Goal: Task Accomplishment & Management: Use online tool/utility

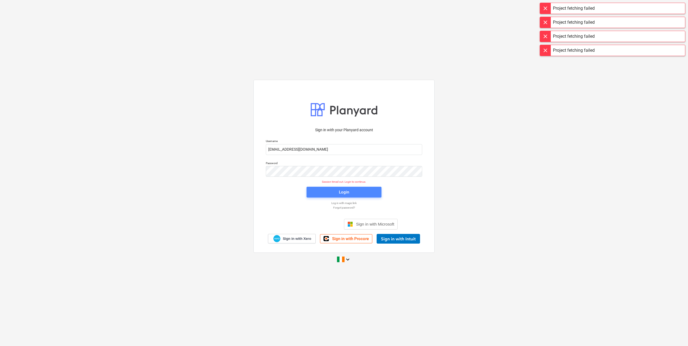
click at [329, 191] on span "Login" at bounding box center [344, 192] width 62 height 7
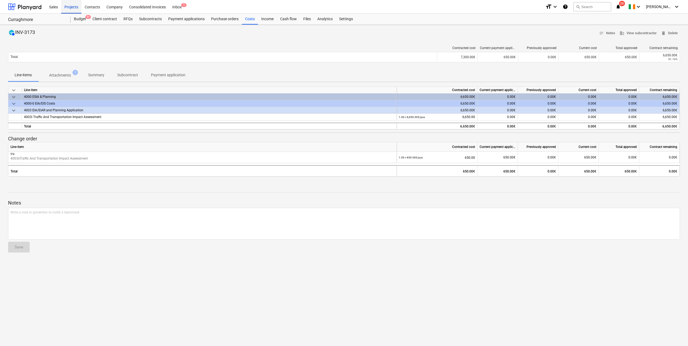
click at [76, 10] on div "Projects" at bounding box center [71, 7] width 20 height 14
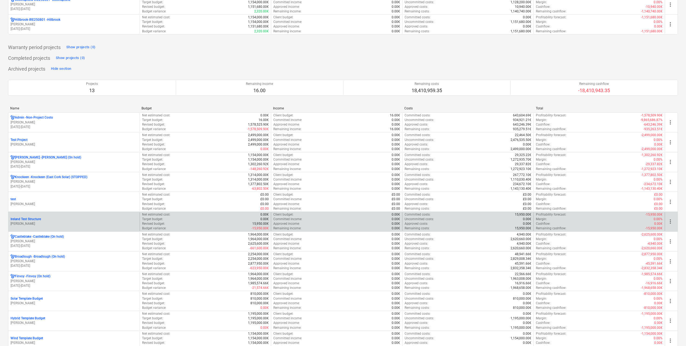
scroll to position [378, 0]
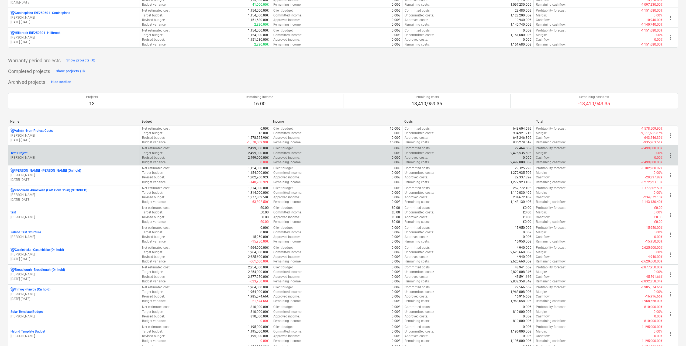
click at [41, 158] on p "[PERSON_NAME]" at bounding box center [74, 158] width 127 height 5
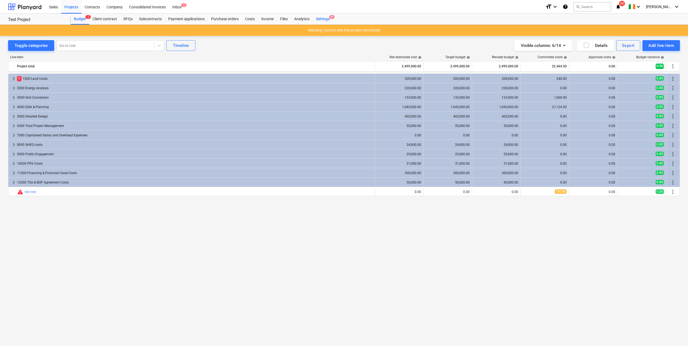
click at [327, 17] on div "Settings 9+" at bounding box center [323, 19] width 20 height 11
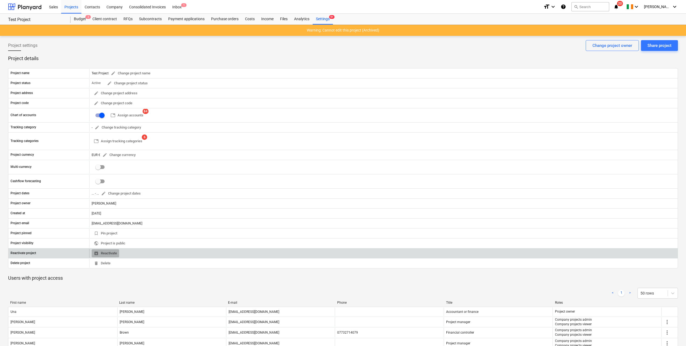
click at [111, 254] on span "unarchive Reactivate" at bounding box center [105, 254] width 23 height 6
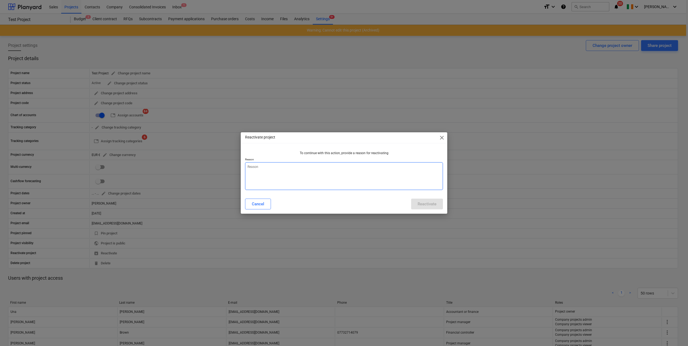
click at [261, 170] on textarea at bounding box center [344, 176] width 198 height 28
type textarea "test"
click at [431, 203] on div "Reactivate" at bounding box center [427, 204] width 19 height 7
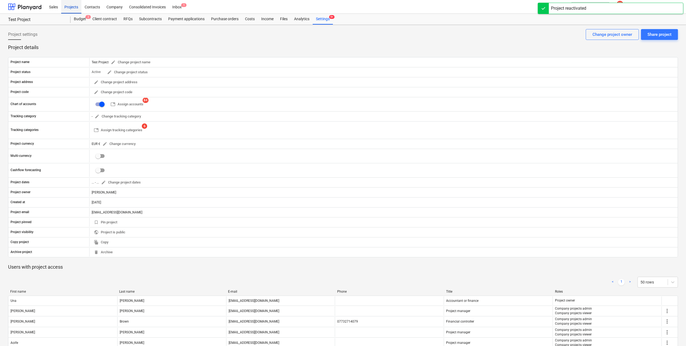
click at [74, 9] on div "Projects" at bounding box center [71, 7] width 20 height 14
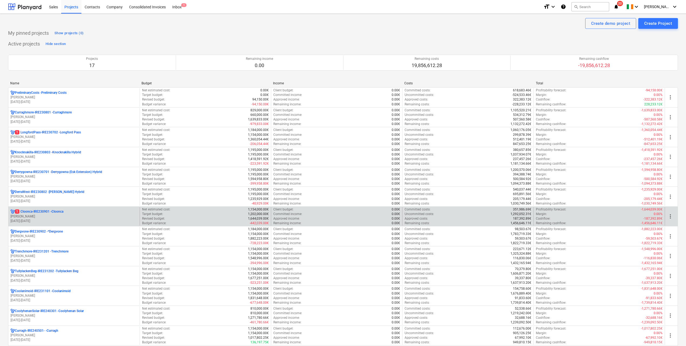
click at [46, 216] on p "[PERSON_NAME]" at bounding box center [74, 216] width 127 height 5
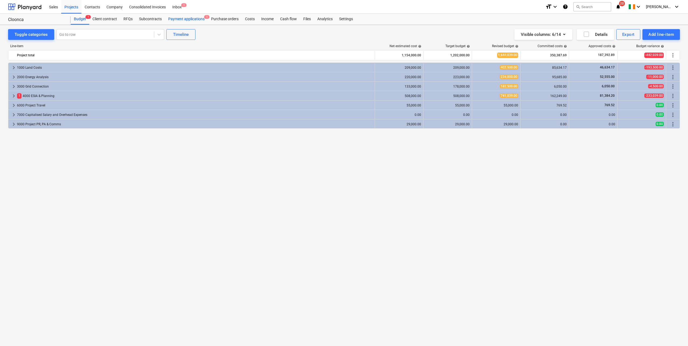
click at [180, 18] on div "Payment applications 1" at bounding box center [186, 19] width 43 height 11
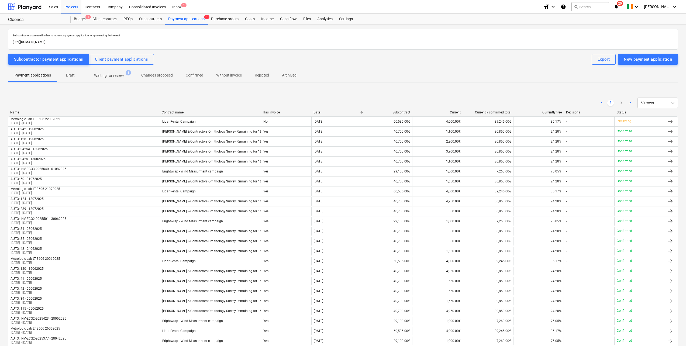
click at [108, 77] on p "Waiting for review" at bounding box center [109, 76] width 30 height 6
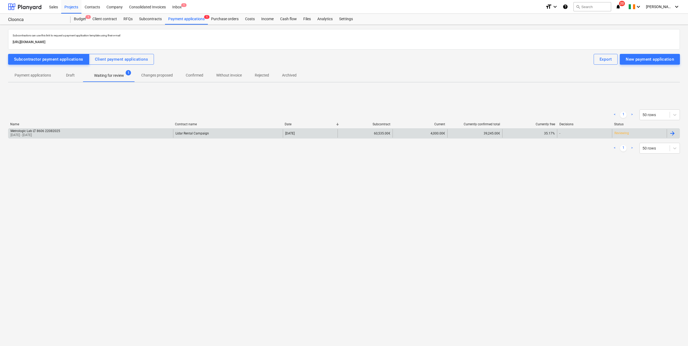
click at [342, 135] on div "60,535.00€" at bounding box center [365, 133] width 55 height 9
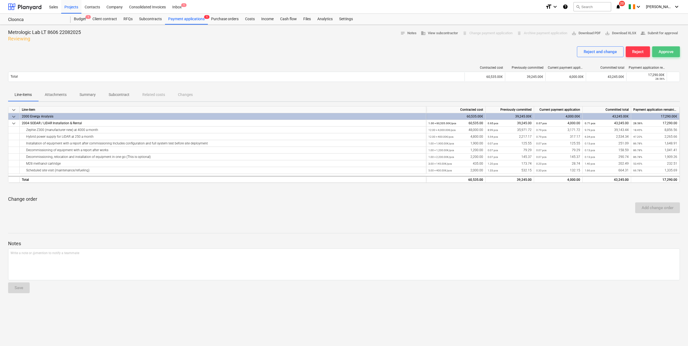
click at [670, 53] on div "Approve" at bounding box center [666, 51] width 15 height 7
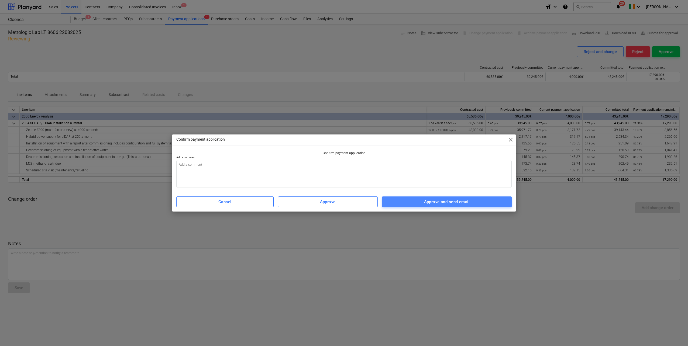
click at [450, 204] on div "Approve and send email" at bounding box center [447, 201] width 46 height 7
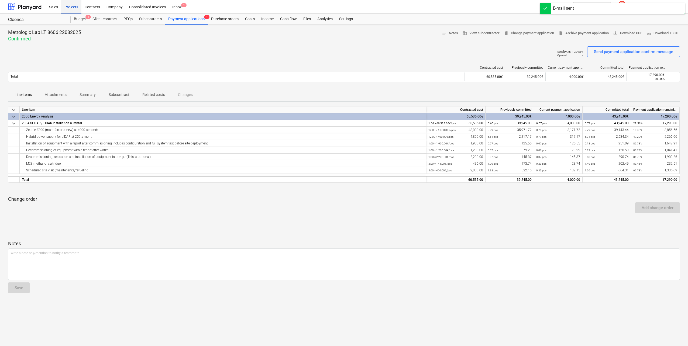
click at [71, 7] on div "Projects" at bounding box center [71, 7] width 20 height 14
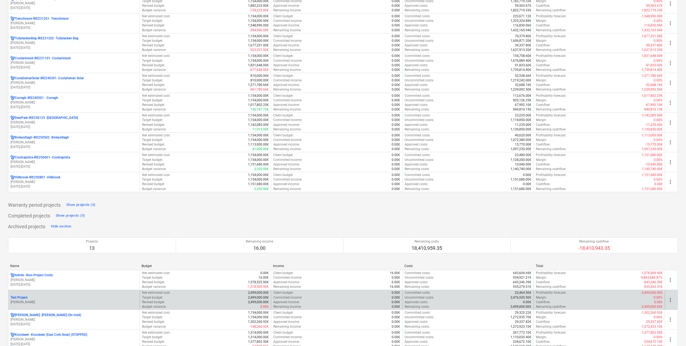
scroll to position [243, 0]
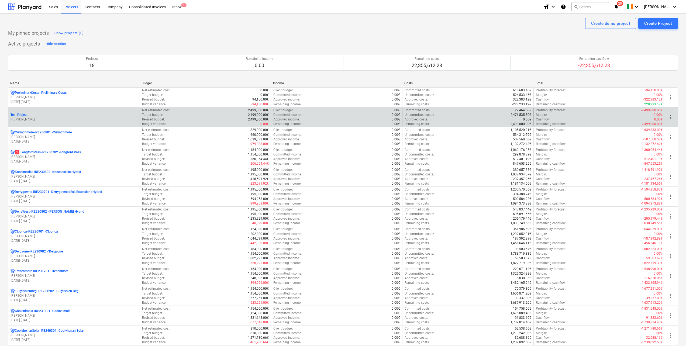
click at [39, 119] on p "[PERSON_NAME]" at bounding box center [74, 119] width 127 height 5
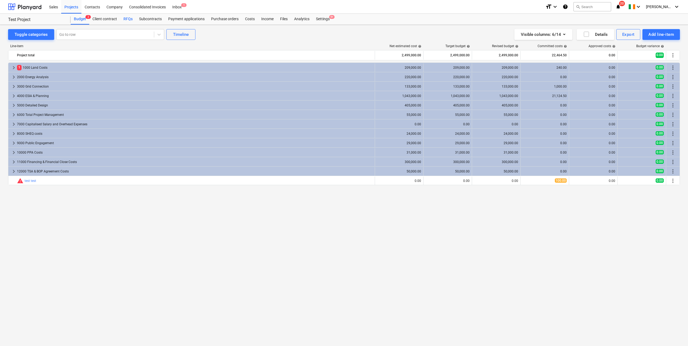
click at [127, 18] on div "RFQs" at bounding box center [128, 19] width 16 height 11
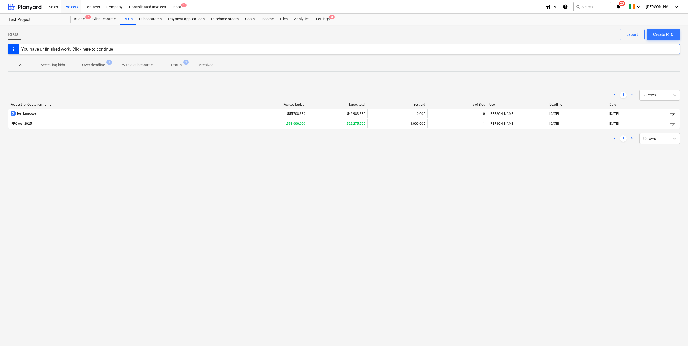
click at [51, 122] on div "RFQ test 2025" at bounding box center [127, 123] width 239 height 9
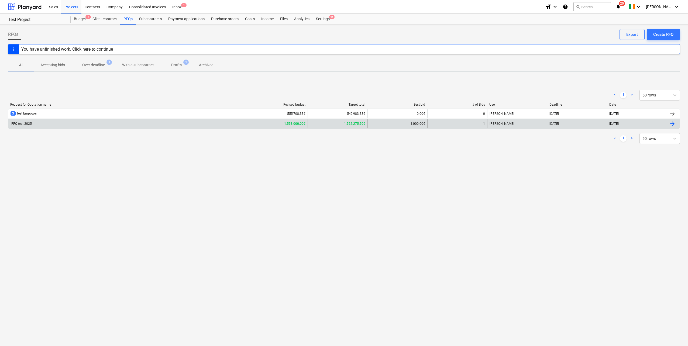
click at [37, 123] on div "RFQ test 2025" at bounding box center [127, 123] width 239 height 9
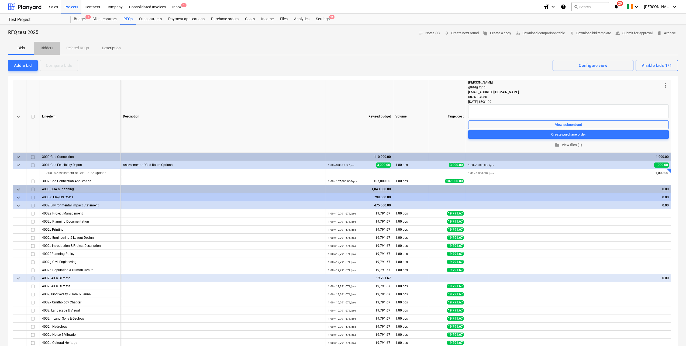
click at [44, 45] on span "Bidders" at bounding box center [47, 48] width 26 height 9
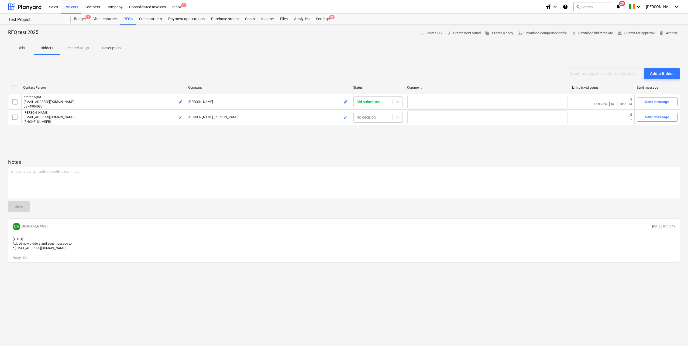
click at [23, 49] on p "Bids" at bounding box center [21, 48] width 13 height 6
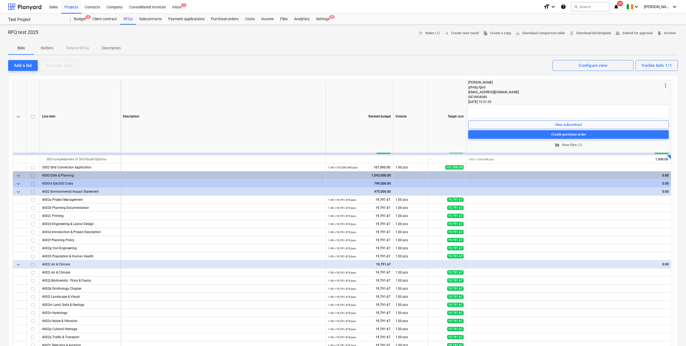
scroll to position [27, 0]
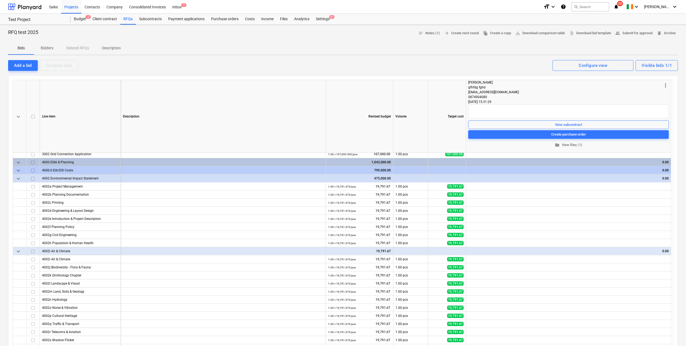
click at [68, 47] on div "Bids Bidders Related RFQs Description" at bounding box center [343, 48] width 670 height 13
click at [118, 46] on p "Description" at bounding box center [111, 48] width 19 height 6
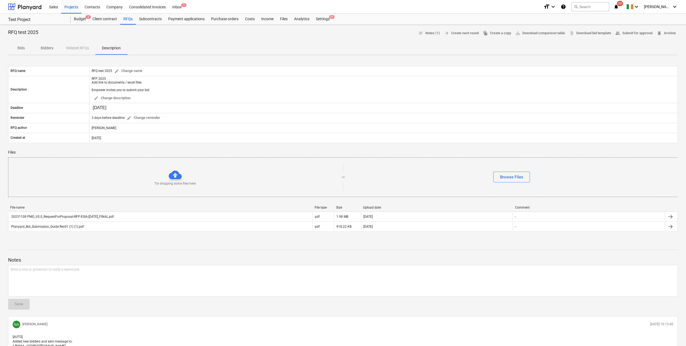
click at [21, 48] on p "Bids" at bounding box center [21, 48] width 13 height 6
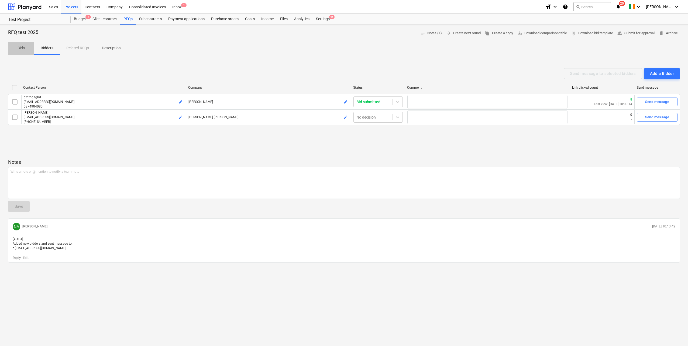
click at [26, 49] on p "Bids" at bounding box center [21, 48] width 13 height 6
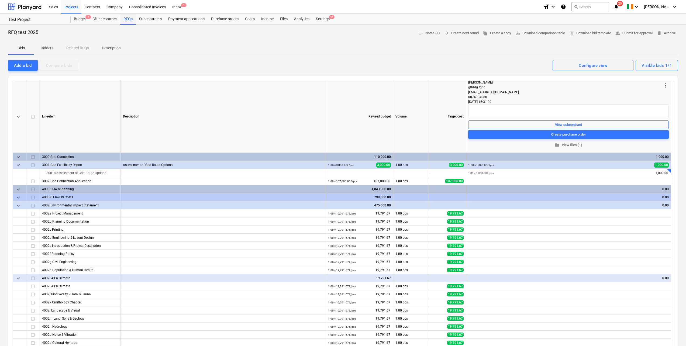
click at [131, 20] on div "RFQs" at bounding box center [128, 19] width 16 height 11
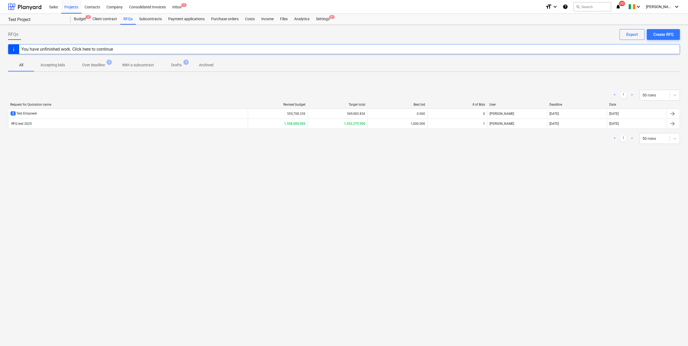
click at [66, 49] on div "You have unfinished work. Click here to continue" at bounding box center [67, 49] width 92 height 5
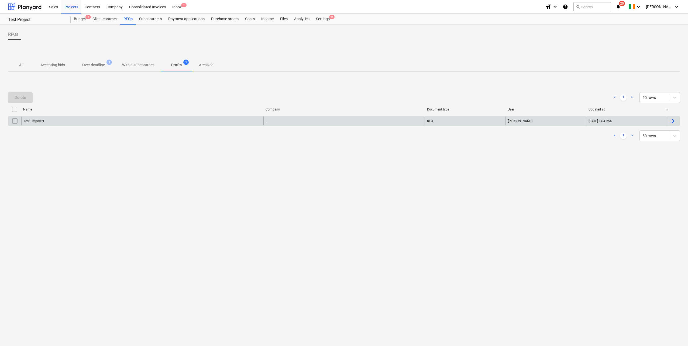
click at [57, 119] on div "Test Empower" at bounding box center [142, 121] width 242 height 9
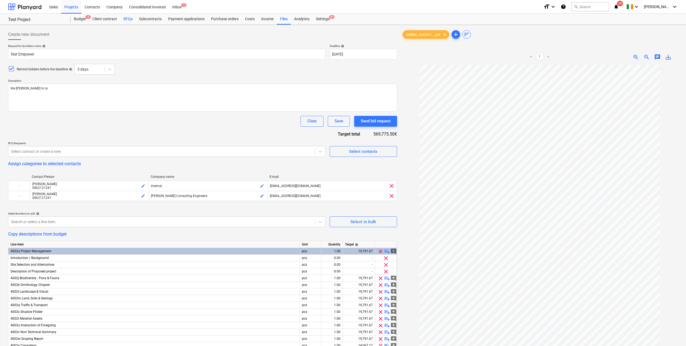
click at [126, 17] on div "RFQs" at bounding box center [128, 19] width 16 height 11
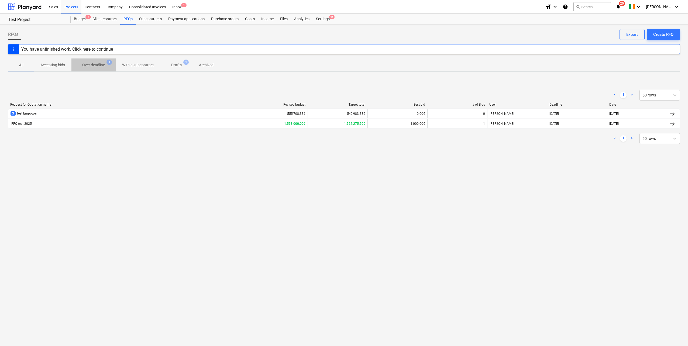
click at [99, 66] on p "Over deadline" at bounding box center [93, 65] width 23 height 6
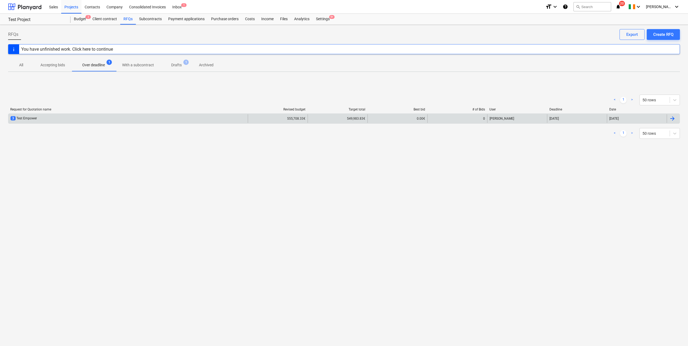
click at [79, 118] on div "3 Test Empower" at bounding box center [127, 118] width 239 height 9
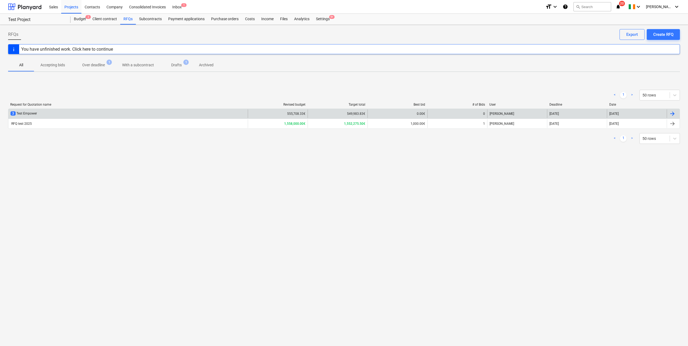
click at [43, 114] on div "3 Test Empower" at bounding box center [127, 113] width 239 height 9
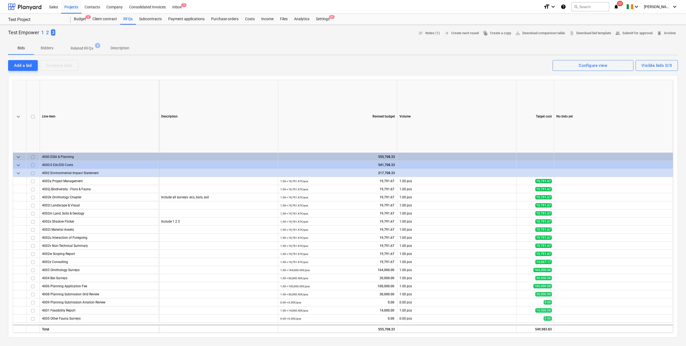
click at [54, 48] on span "Bidders" at bounding box center [47, 48] width 26 height 9
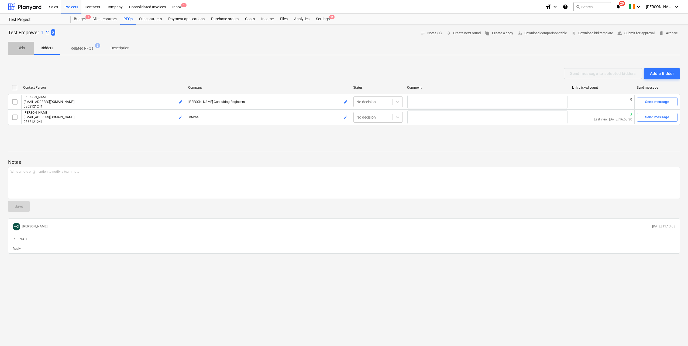
click at [20, 49] on p "Bids" at bounding box center [21, 48] width 13 height 6
click at [26, 50] on p "Bids" at bounding box center [21, 48] width 13 height 6
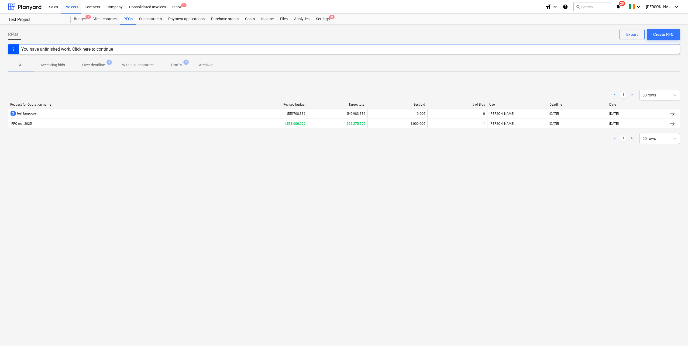
click at [182, 65] on span "Drafts 1" at bounding box center [176, 65] width 19 height 6
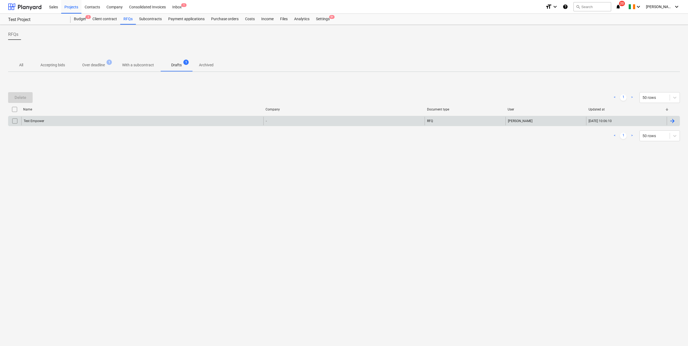
click at [47, 122] on div "Test Empower" at bounding box center [142, 121] width 242 height 9
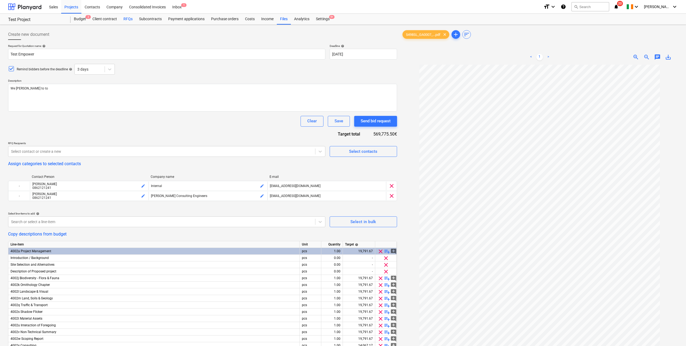
click at [128, 20] on div "RFQs" at bounding box center [128, 19] width 16 height 11
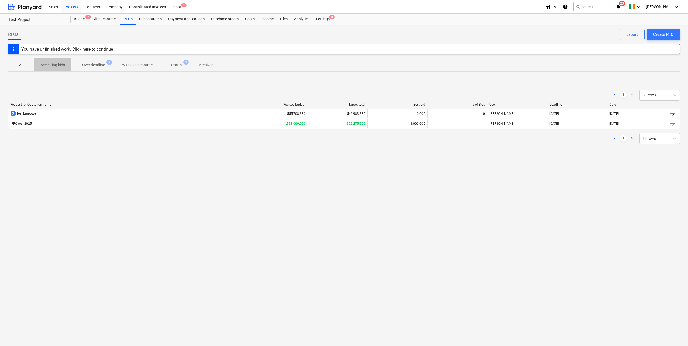
click at [62, 63] on p "Accepting bids" at bounding box center [52, 65] width 25 height 6
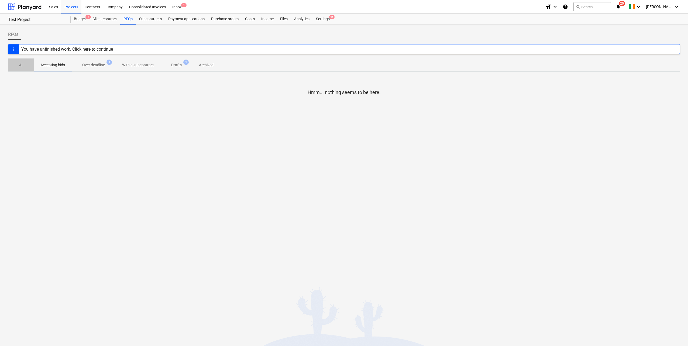
click at [23, 66] on p "All" at bounding box center [21, 65] width 13 height 6
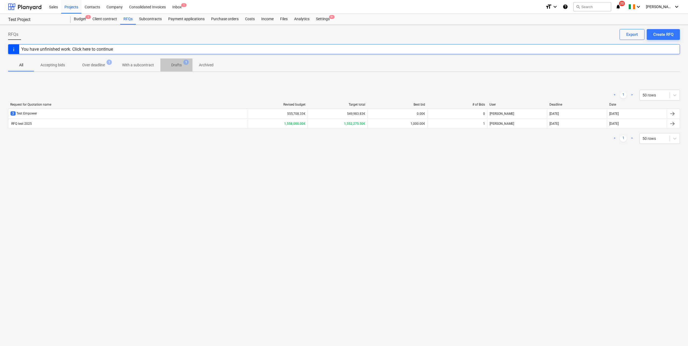
click at [182, 66] on span "Drafts 1" at bounding box center [176, 65] width 19 height 6
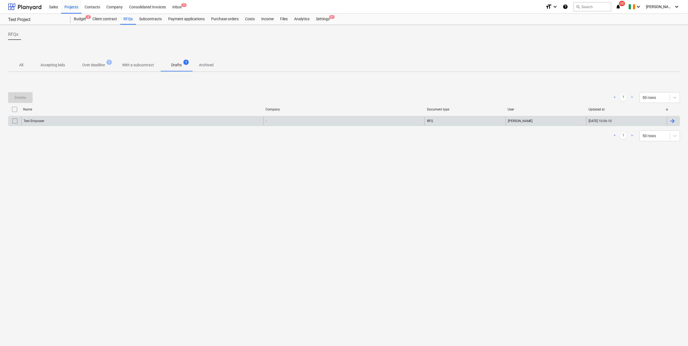
click at [54, 123] on div "Test Empower" at bounding box center [142, 121] width 242 height 9
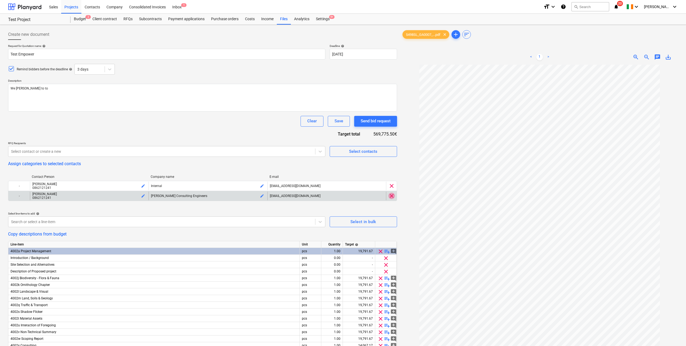
click at [392, 196] on span "clear" at bounding box center [392, 196] width 6 height 6
type textarea "x"
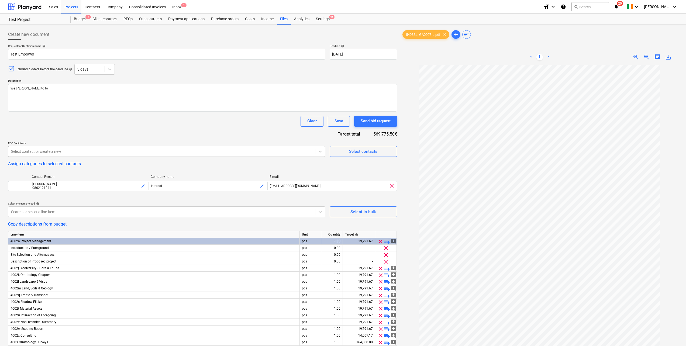
click at [67, 151] on div at bounding box center [162, 151] width 302 height 5
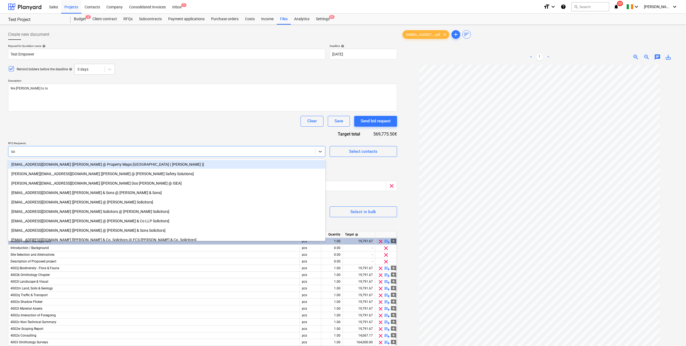
type input "sop"
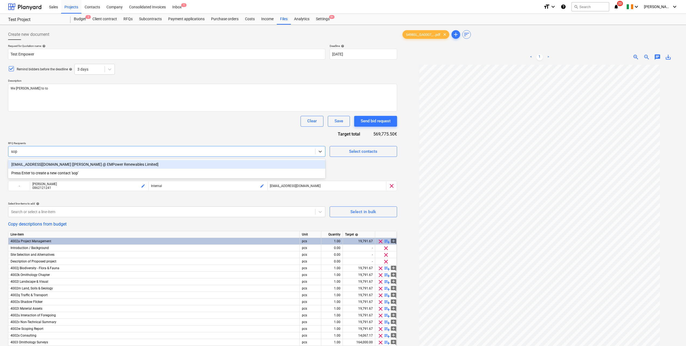
click at [32, 166] on div "[EMAIL_ADDRESS][DOMAIN_NAME] [[PERSON_NAME] @ EMPower Renewables Limited]" at bounding box center [166, 164] width 317 height 9
type textarea "x"
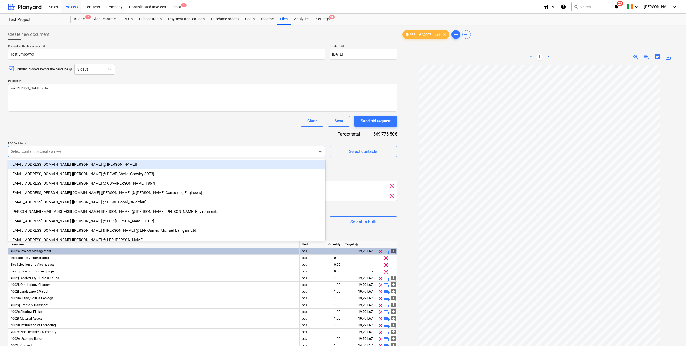
click at [124, 131] on div "Request for Quotation name help Test Empower Deadline help [DATE] 07.02.2025 Pr…" at bounding box center [202, 229] width 389 height 370
click at [53, 150] on div at bounding box center [162, 151] width 302 height 5
type input "nii"
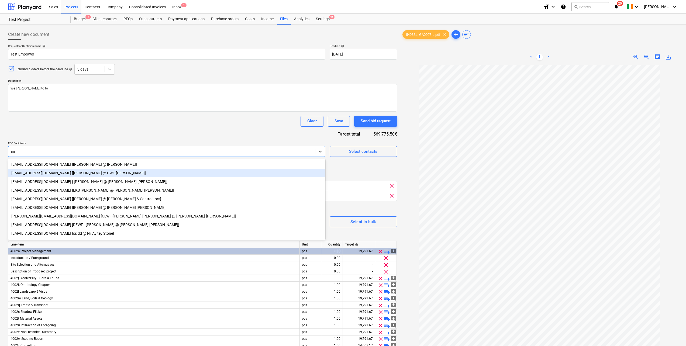
click at [27, 173] on div "[EMAIL_ADDRESS][DOMAIN_NAME] [[PERSON_NAME] @ CWF-[PERSON_NAME]]" at bounding box center [166, 173] width 317 height 9
type textarea "x"
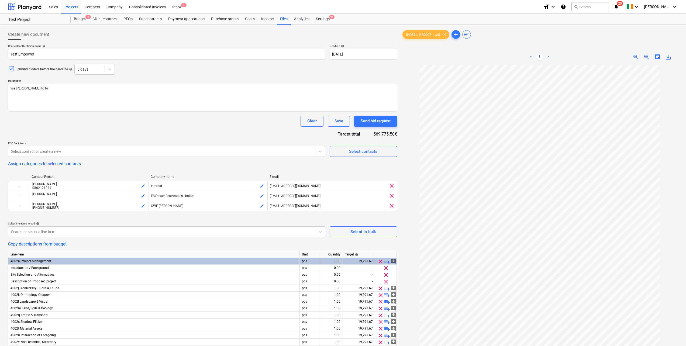
click at [167, 128] on div "Request for Quotation name help Test Empower Deadline help [DATE] 07.02.2025 Pr…" at bounding box center [202, 234] width 389 height 380
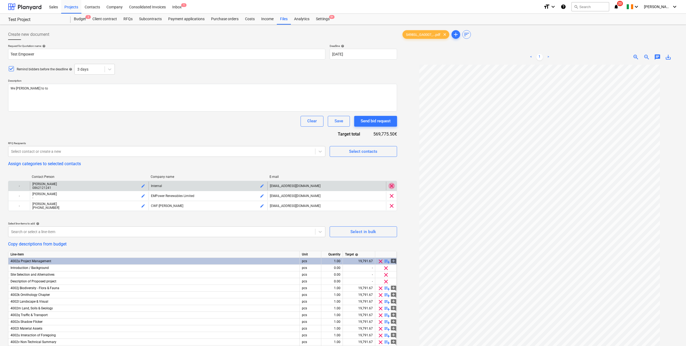
click at [392, 188] on span "clear" at bounding box center [392, 186] width 6 height 6
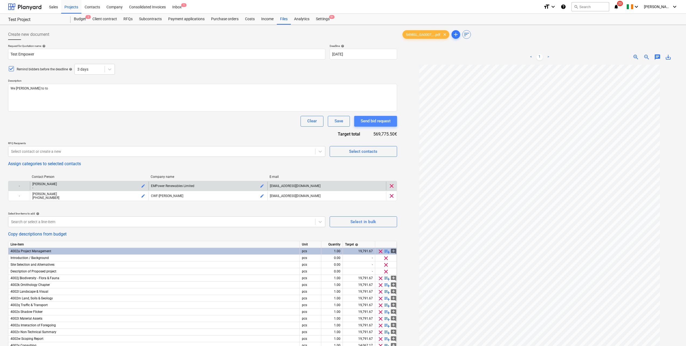
click at [374, 122] on div "Send bid request" at bounding box center [376, 121] width 30 height 7
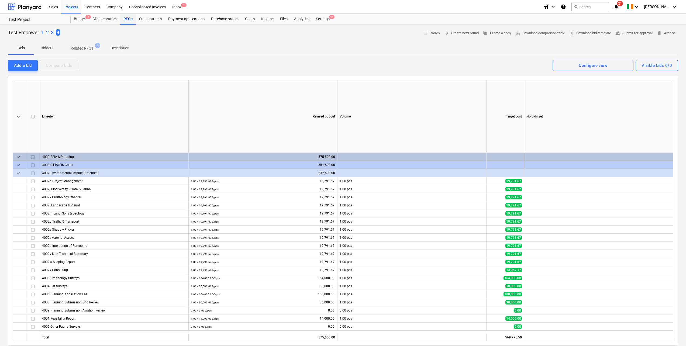
click at [125, 19] on div "RFQs" at bounding box center [128, 19] width 16 height 11
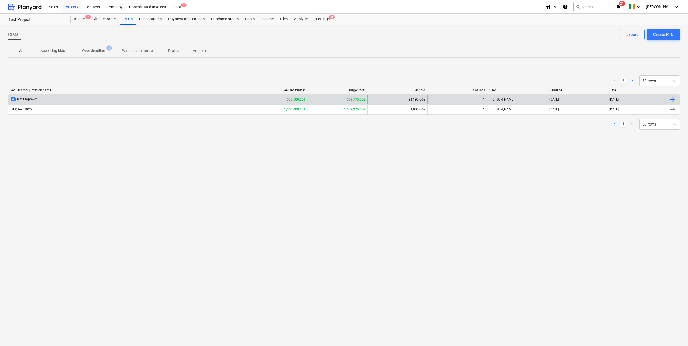
click at [257, 98] on div "575,500.00€" at bounding box center [278, 99] width 60 height 9
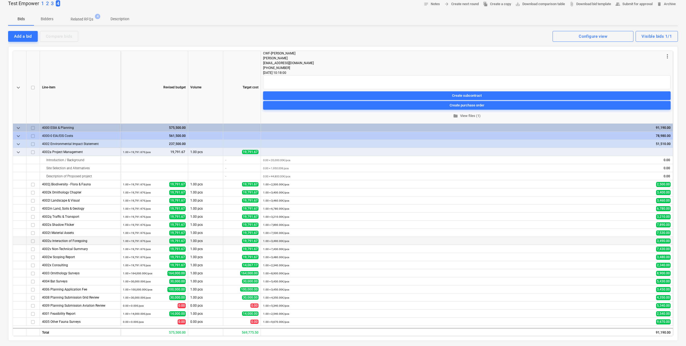
scroll to position [23, 0]
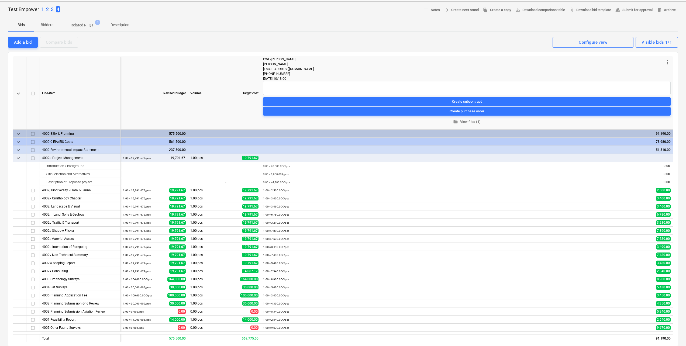
click at [328, 69] on div "[EMAIL_ADDRESS][DOMAIN_NAME]" at bounding box center [463, 69] width 401 height 5
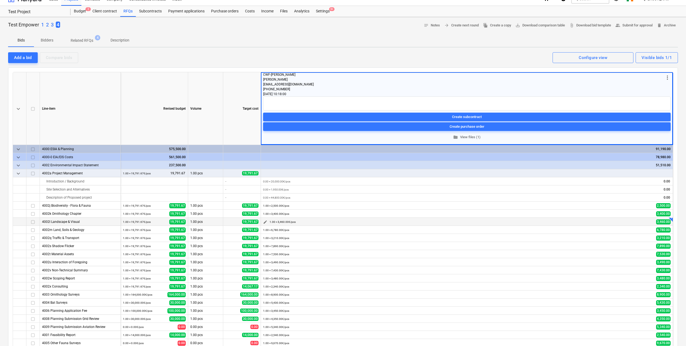
scroll to position [0, 0]
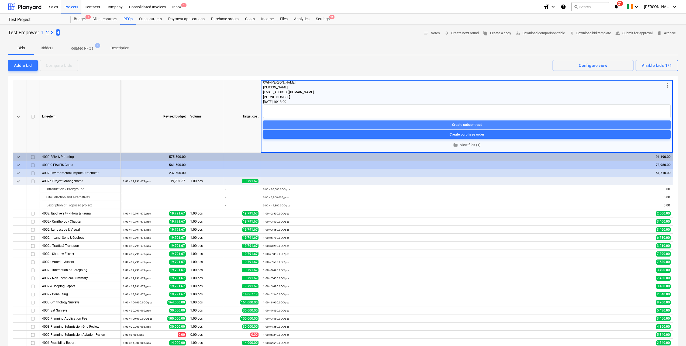
click at [469, 124] on div "Create subcontract" at bounding box center [467, 125] width 30 height 6
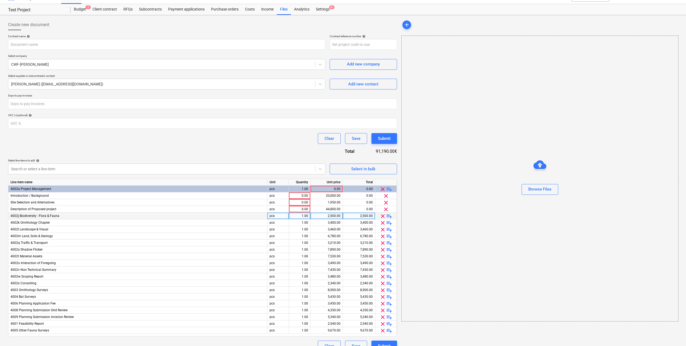
scroll to position [19, 0]
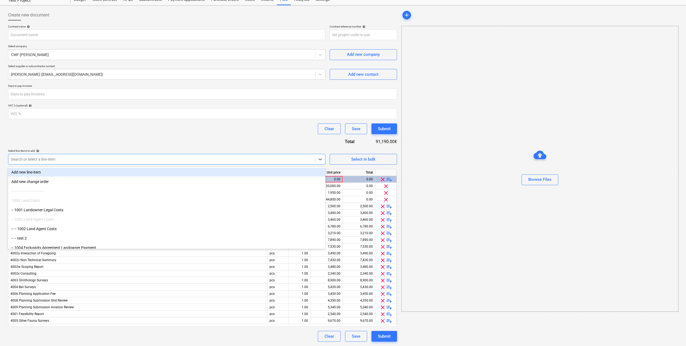
click at [183, 160] on div at bounding box center [162, 159] width 302 height 5
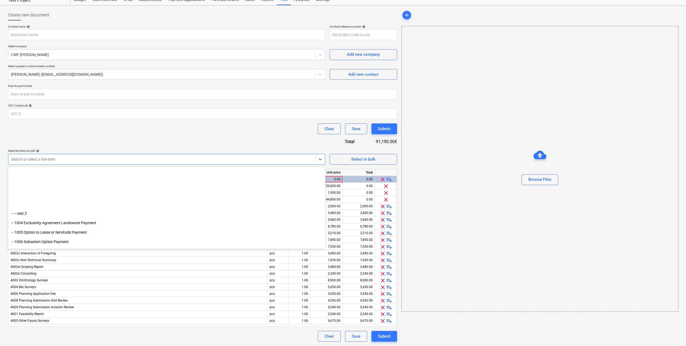
scroll to position [108, 0]
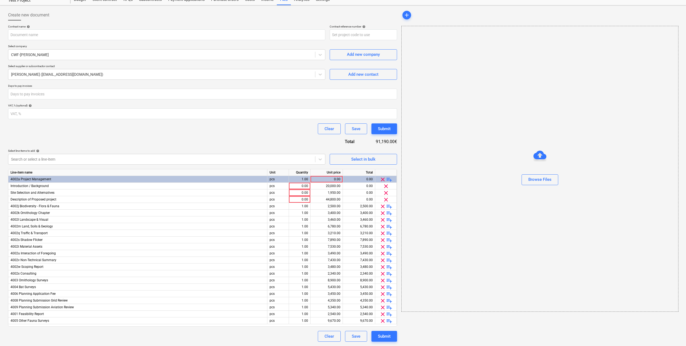
click at [284, 126] on div "Clear Save Submit" at bounding box center [202, 129] width 389 height 11
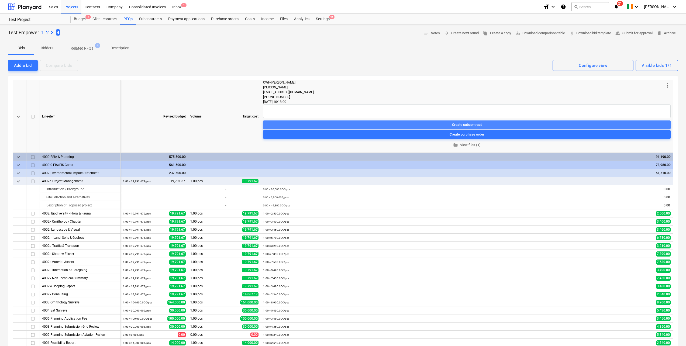
click at [473, 124] on div "Create subcontract" at bounding box center [467, 125] width 30 height 6
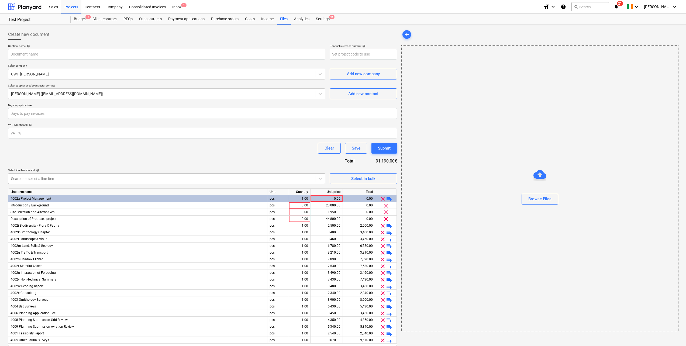
scroll to position [19, 0]
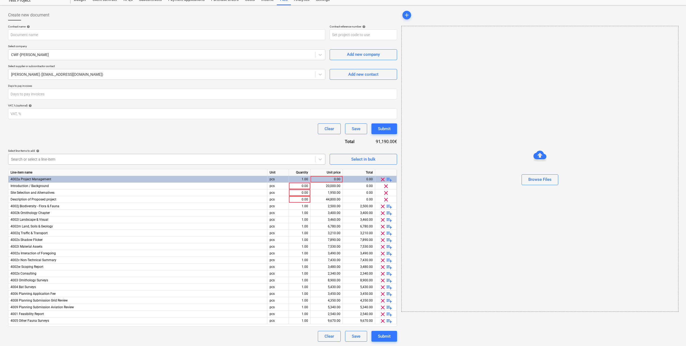
click at [234, 159] on div at bounding box center [162, 159] width 302 height 5
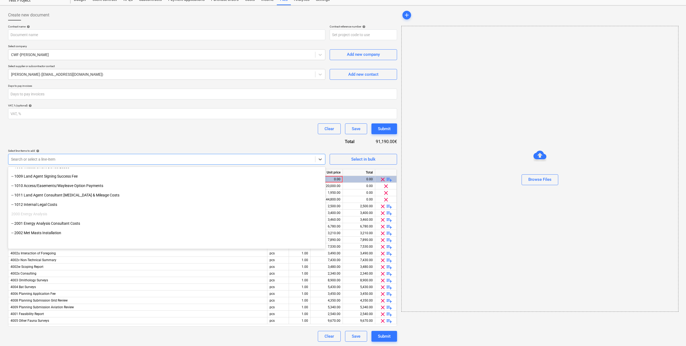
scroll to position [189, 0]
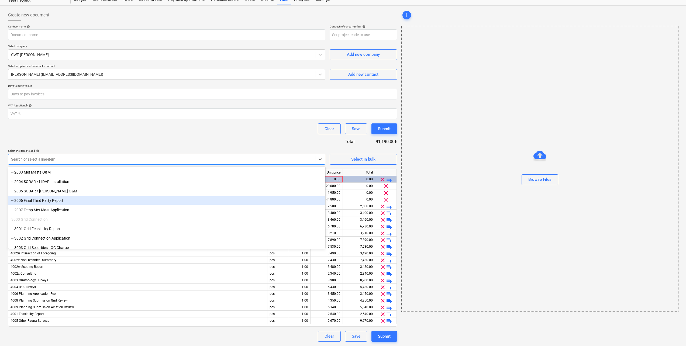
drag, startPoint x: 58, startPoint y: 205, endPoint x: 57, endPoint y: 201, distance: 3.9
click at [57, 201] on div "-- 2006 Final Third Party Report" at bounding box center [166, 200] width 317 height 9
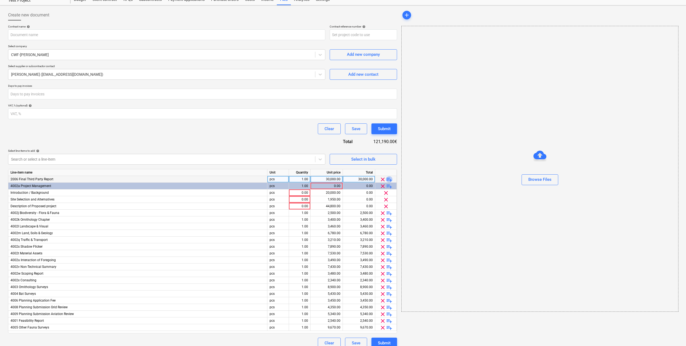
click at [390, 180] on span "playlist_add" at bounding box center [389, 179] width 6 height 6
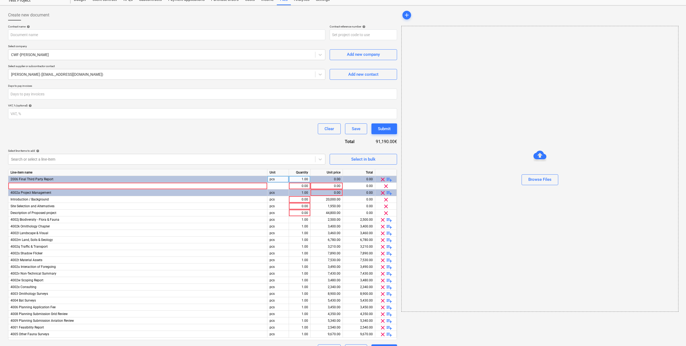
click at [390, 180] on span "playlist_add" at bounding box center [389, 179] width 6 height 6
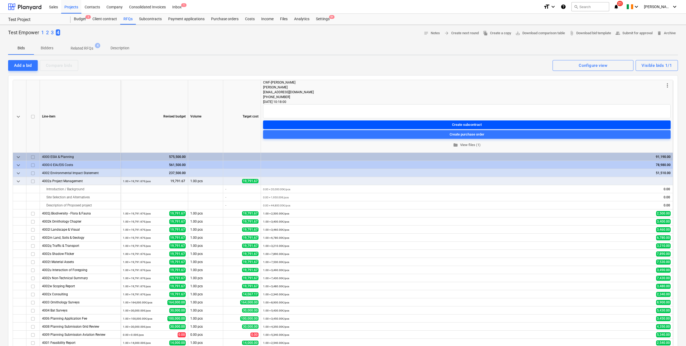
click at [465, 123] on div "Create subcontract" at bounding box center [467, 125] width 30 height 6
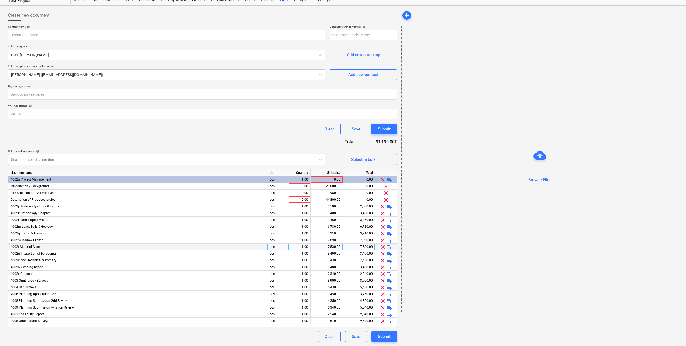
scroll to position [19, 0]
click at [256, 157] on div at bounding box center [162, 159] width 302 height 5
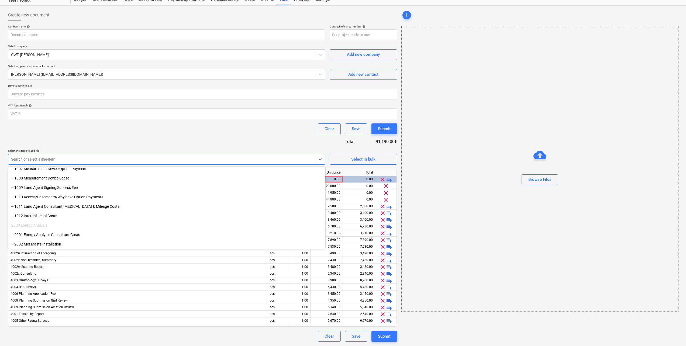
scroll to position [108, 0]
click at [279, 203] on div "-- 1011 Land Agent Consultant [MEDICAL_DATA] & Mileage Costs" at bounding box center [166, 206] width 317 height 9
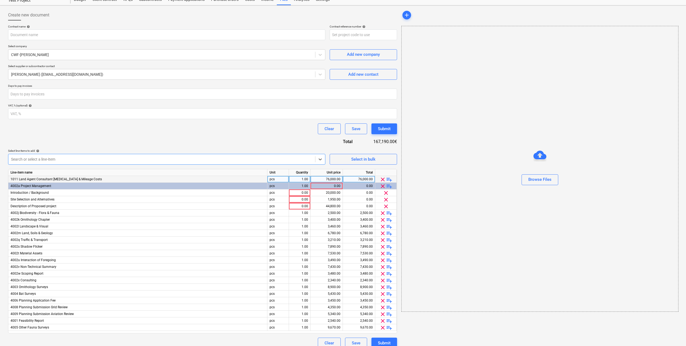
click at [389, 179] on span "playlist_add" at bounding box center [389, 179] width 6 height 6
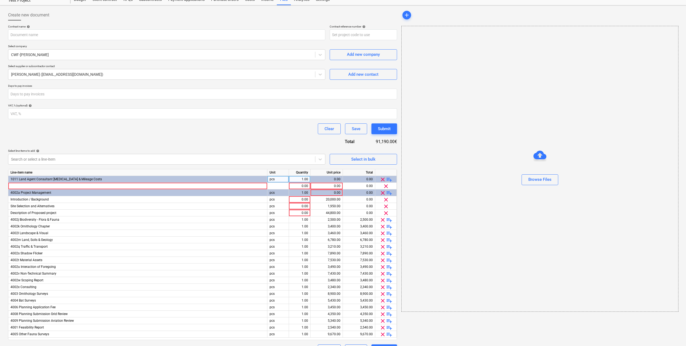
click at [389, 179] on span "playlist_add" at bounding box center [389, 179] width 6 height 6
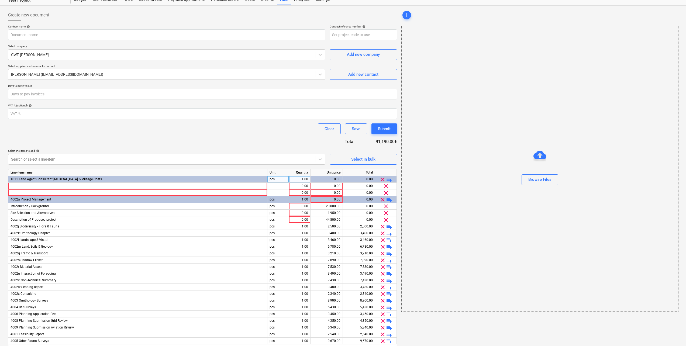
click at [389, 179] on span "playlist_add" at bounding box center [389, 179] width 6 height 6
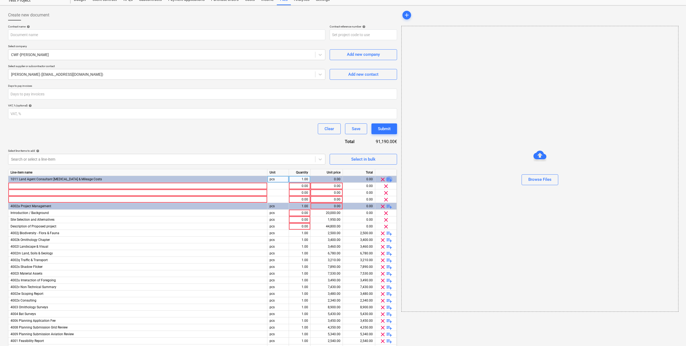
click at [389, 179] on span "playlist_add" at bounding box center [389, 179] width 6 height 6
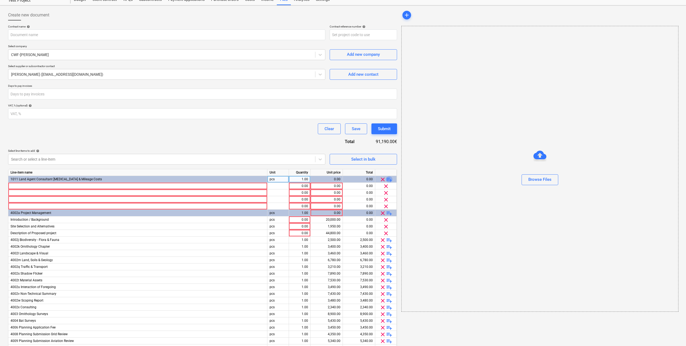
click at [389, 179] on span "playlist_add" at bounding box center [389, 179] width 6 height 6
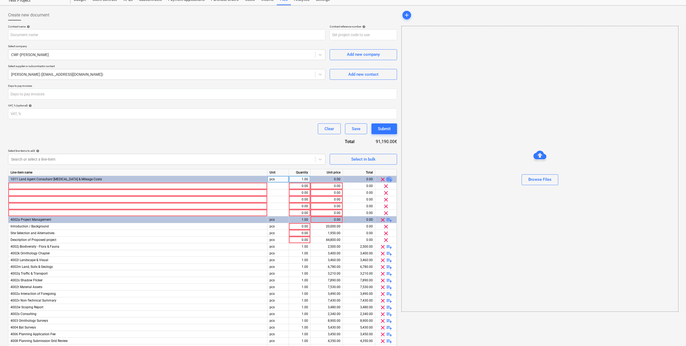
click at [389, 177] on span "playlist_add" at bounding box center [389, 179] width 6 height 6
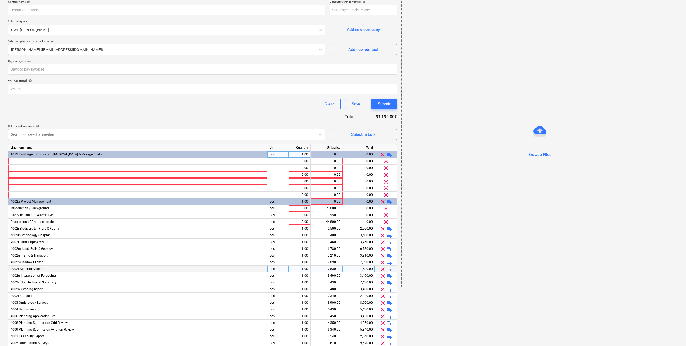
scroll to position [0, 0]
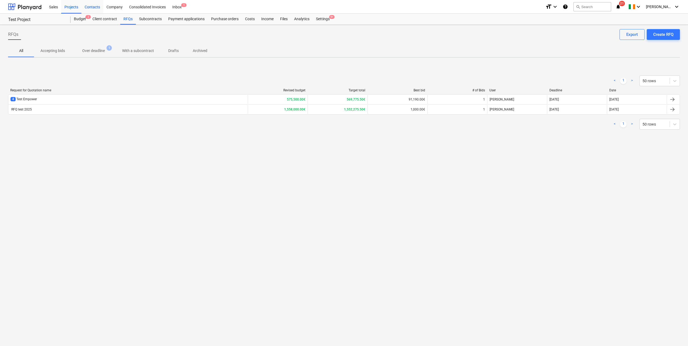
click at [93, 5] on div "Contacts" at bounding box center [92, 7] width 22 height 14
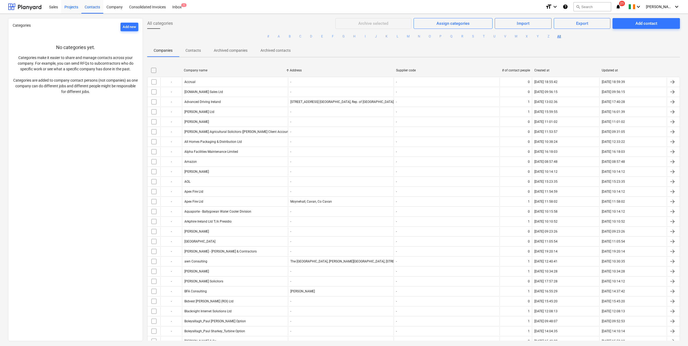
click at [75, 7] on div "Projects" at bounding box center [71, 7] width 20 height 14
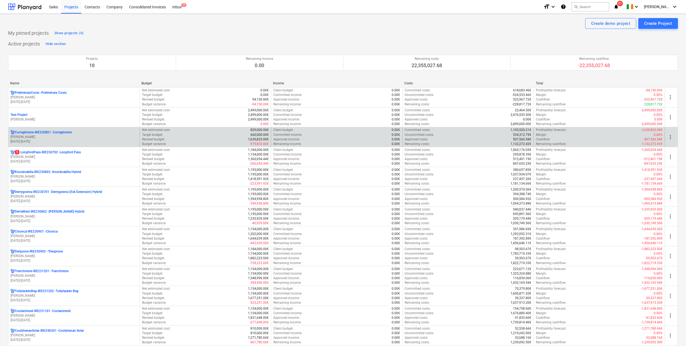
scroll to position [27, 0]
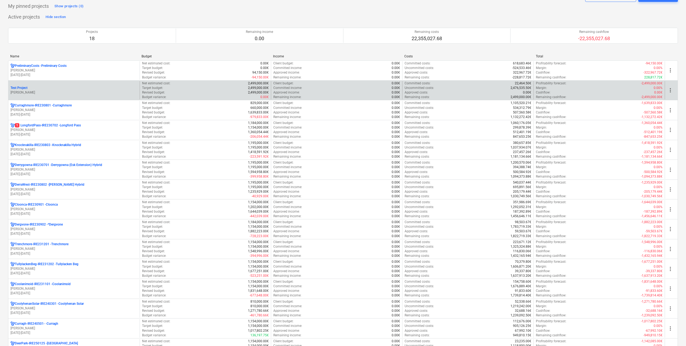
click at [44, 95] on p "[PERSON_NAME]" at bounding box center [74, 92] width 127 height 5
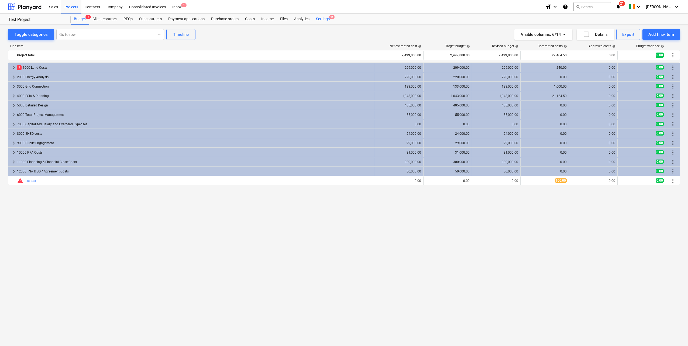
click at [318, 18] on div "Settings 9+" at bounding box center [323, 19] width 20 height 11
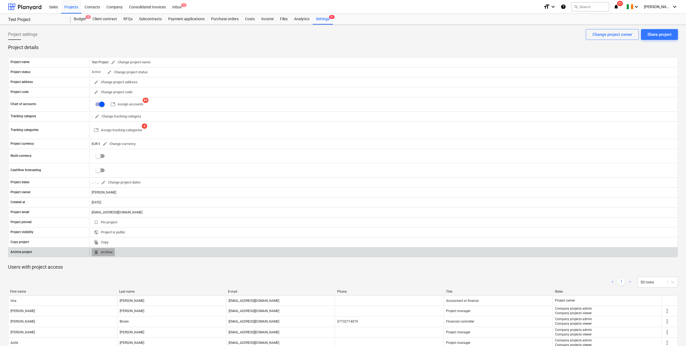
click at [98, 251] on span "delete" at bounding box center [96, 252] width 5 height 5
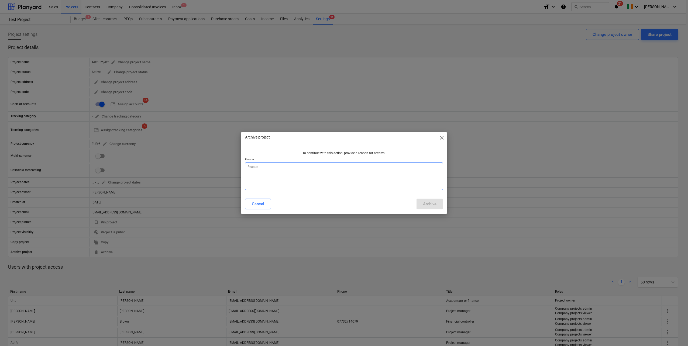
click at [256, 170] on textarea at bounding box center [344, 176] width 198 height 28
type textarea "x"
type textarea "t"
type textarea "x"
type textarea "te"
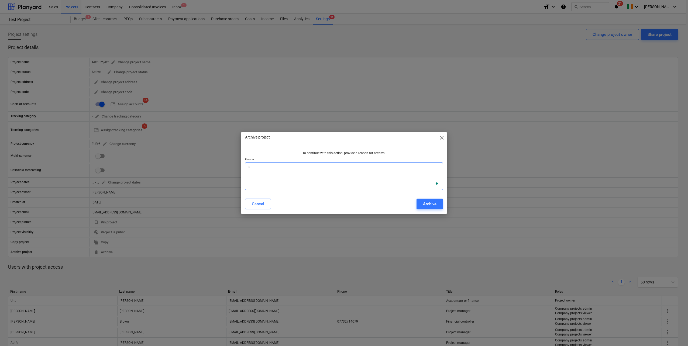
type textarea "x"
type textarea "tes"
type textarea "x"
type textarea "test"
click at [429, 207] on div "Archive" at bounding box center [429, 204] width 13 height 7
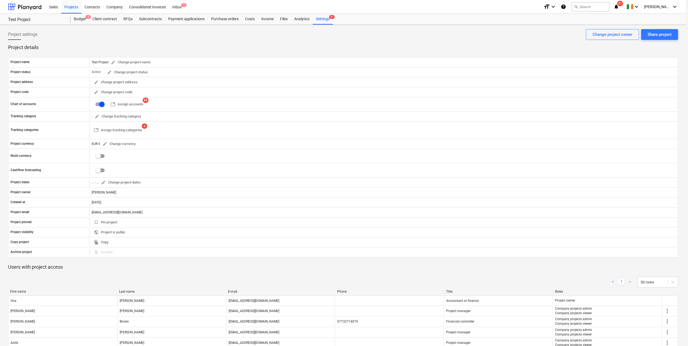
type textarea "x"
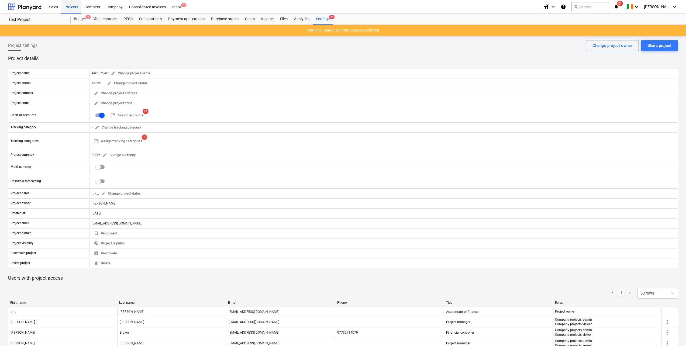
click at [76, 8] on div "Projects" at bounding box center [71, 7] width 20 height 14
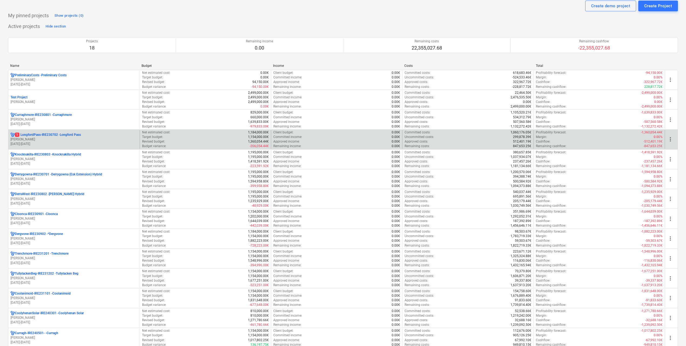
scroll to position [54, 0]
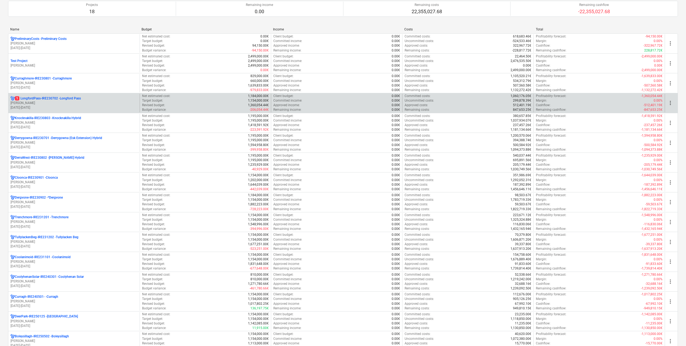
click at [55, 111] on div "1 LongfordPass-IRE230702 - [GEOGRAPHIC_DATA] [PERSON_NAME] [DATE] - [DATE]" at bounding box center [73, 103] width 131 height 19
click at [45, 103] on p "[PERSON_NAME]" at bounding box center [74, 103] width 127 height 5
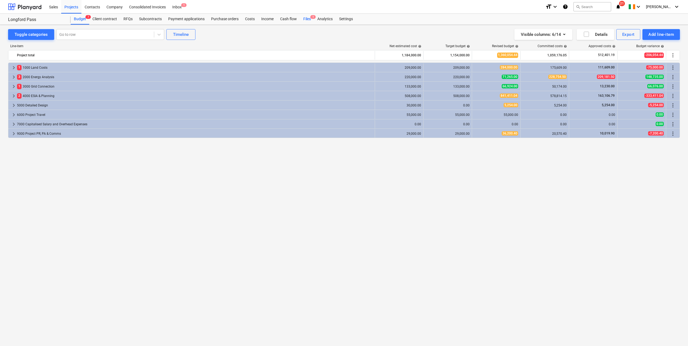
click at [307, 19] on div "Files 1" at bounding box center [307, 19] width 14 height 11
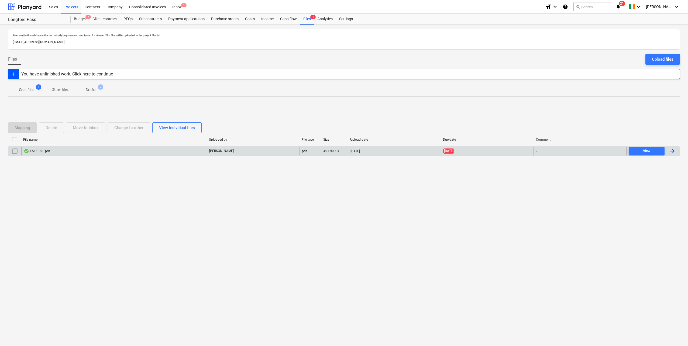
click at [48, 154] on div "EMP0525.pdf" at bounding box center [114, 151] width 186 height 9
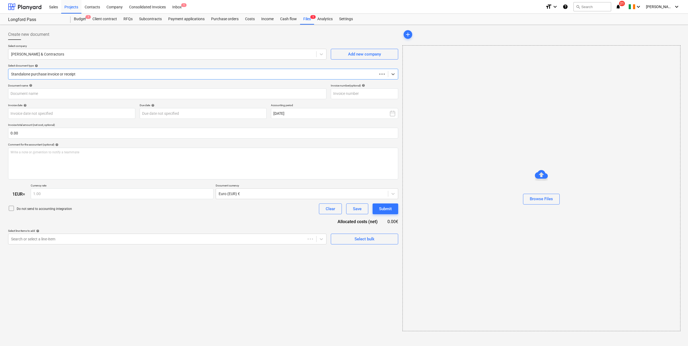
type input "0525"
type input "[DATE]"
click at [73, 9] on div "Projects" at bounding box center [71, 7] width 20 height 14
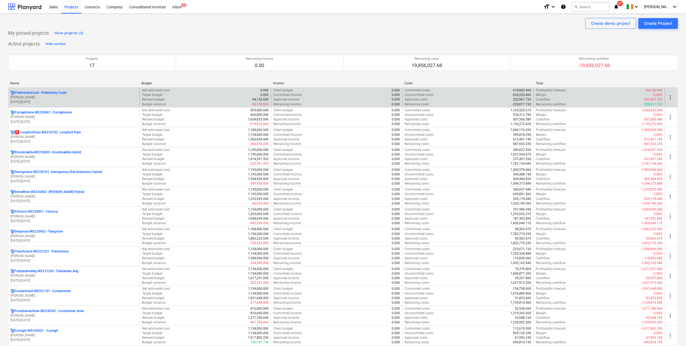
click at [70, 98] on p "[PERSON_NAME]" at bounding box center [74, 97] width 127 height 5
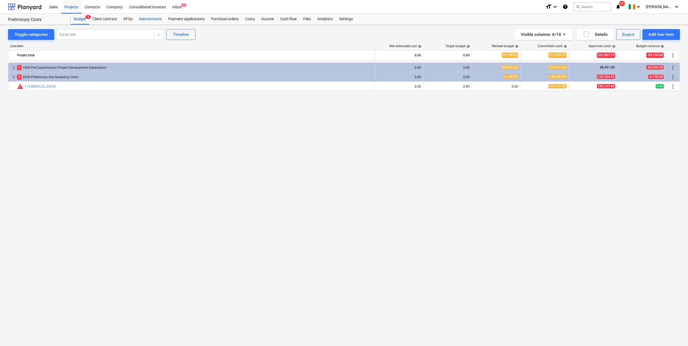
click at [148, 17] on div "Subcontracts" at bounding box center [150, 19] width 29 height 11
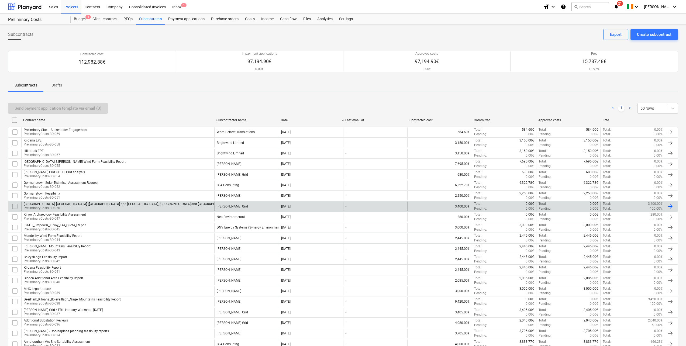
click at [70, 209] on p "PreliminaryCosts-SO-050" at bounding box center [167, 208] width 287 height 5
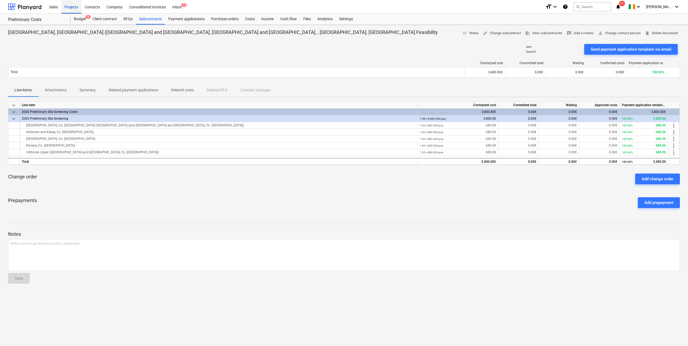
click at [67, 10] on div "Projects" at bounding box center [71, 7] width 20 height 14
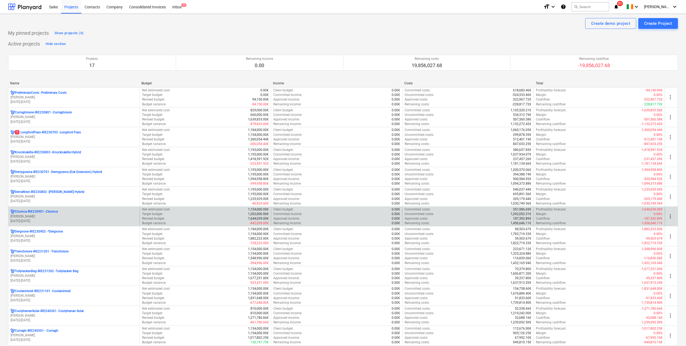
click at [60, 217] on p "[PERSON_NAME]" at bounding box center [74, 216] width 127 height 5
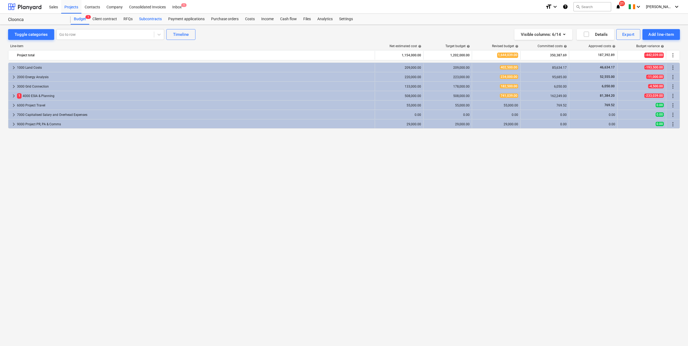
click at [145, 19] on div "Subcontracts" at bounding box center [150, 19] width 29 height 11
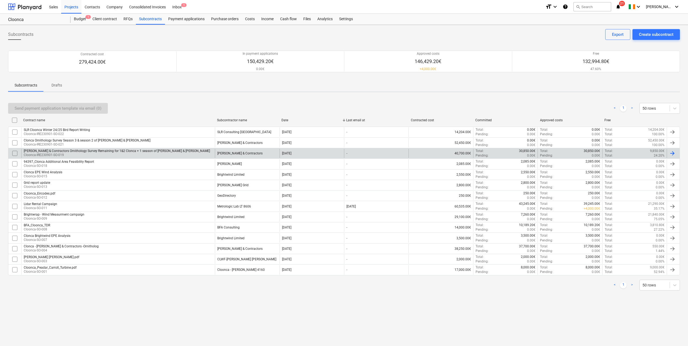
click at [128, 153] on div "[PERSON_NAME] & Contractors Ornithology Survey Remaining for 1&2 Clonca + 1 sea…" at bounding box center [117, 151] width 186 height 4
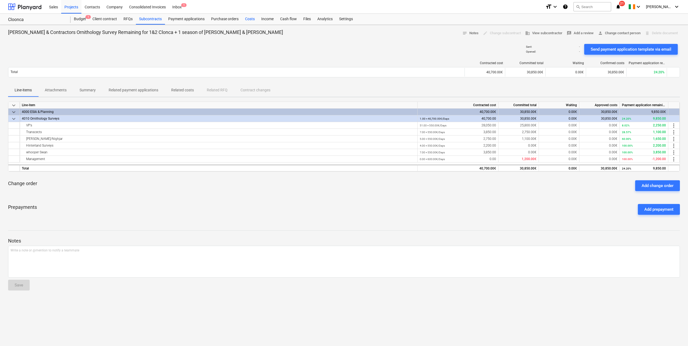
click at [250, 20] on div "Costs" at bounding box center [250, 19] width 16 height 11
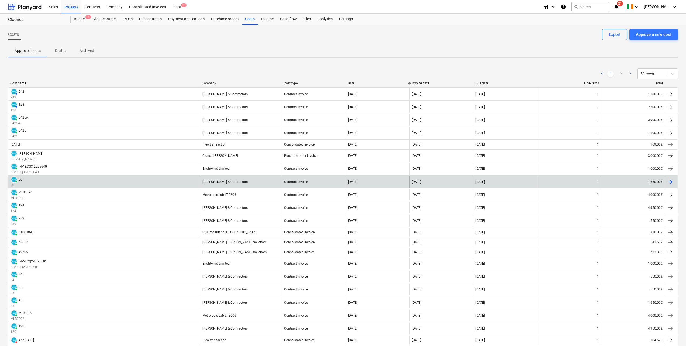
click at [35, 183] on div "PAID 50 50" at bounding box center [104, 182] width 192 height 12
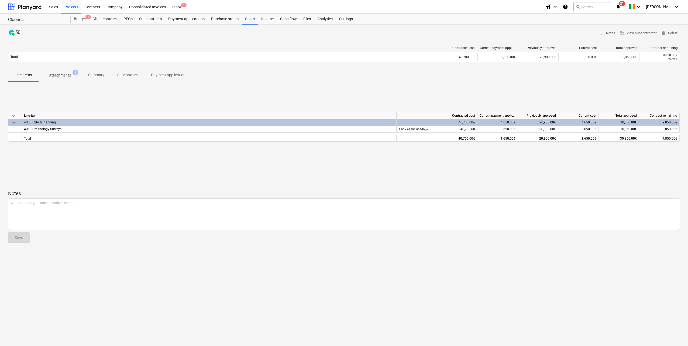
click at [66, 78] on p "Attachments" at bounding box center [60, 76] width 22 height 6
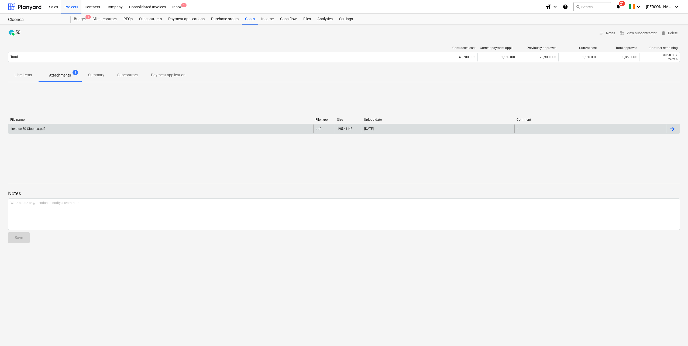
click at [67, 129] on div "Invoice 50 Cloonca.pdf" at bounding box center [160, 129] width 305 height 9
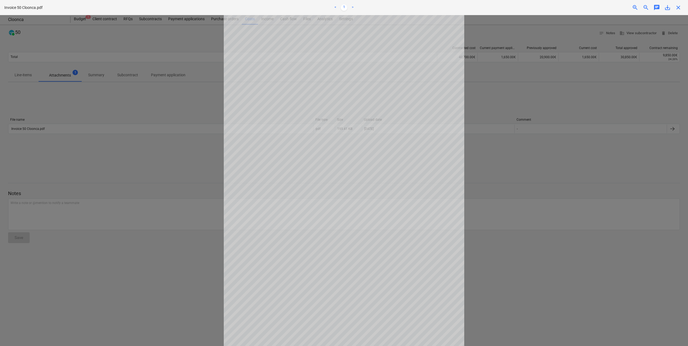
click at [679, 9] on span "close" at bounding box center [678, 7] width 6 height 6
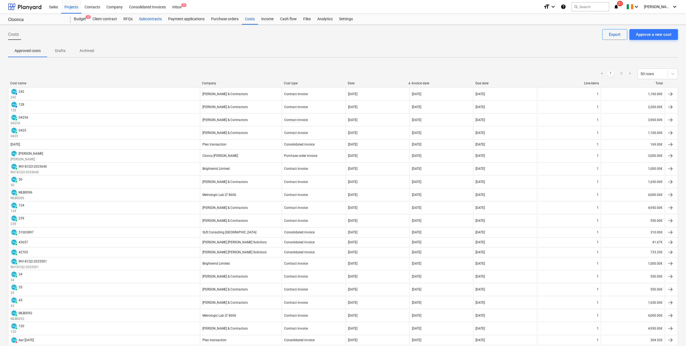
click at [141, 18] on div "Subcontracts" at bounding box center [150, 19] width 29 height 11
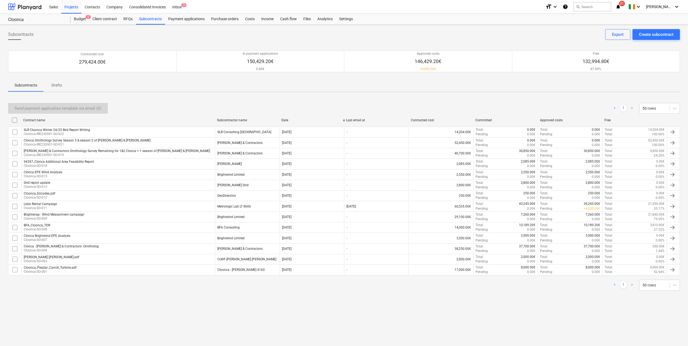
drag, startPoint x: 670, startPoint y: 33, endPoint x: 688, endPoint y: 63, distance: 35.2
click at [688, 63] on html "Sales Projects Contacts Company Consolidated Invoices Inbox 1 format_size keybo…" at bounding box center [344, 173] width 688 height 346
click at [251, 20] on div "Costs" at bounding box center [250, 19] width 16 height 11
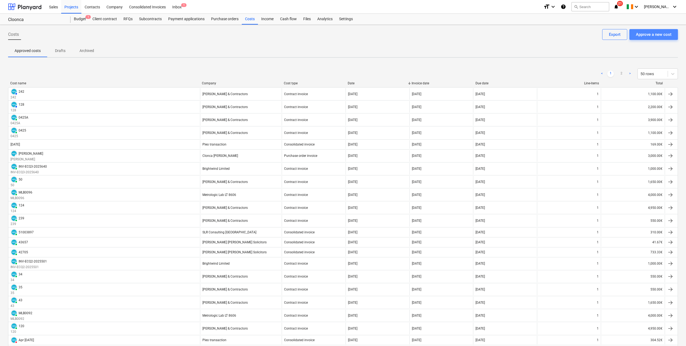
click at [652, 37] on div "Approve a new cost" at bounding box center [654, 34] width 36 height 7
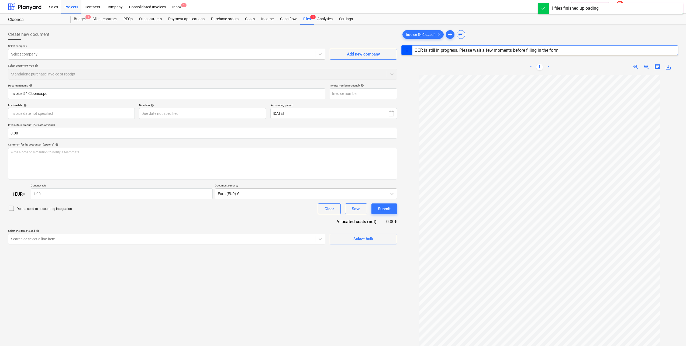
type input "54"
type input "[DATE]"
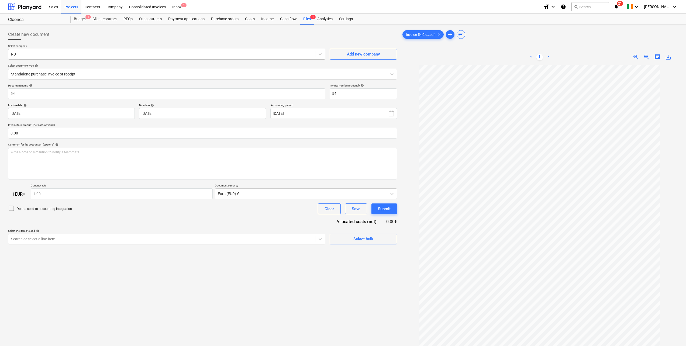
click at [36, 54] on div at bounding box center [162, 54] width 302 height 5
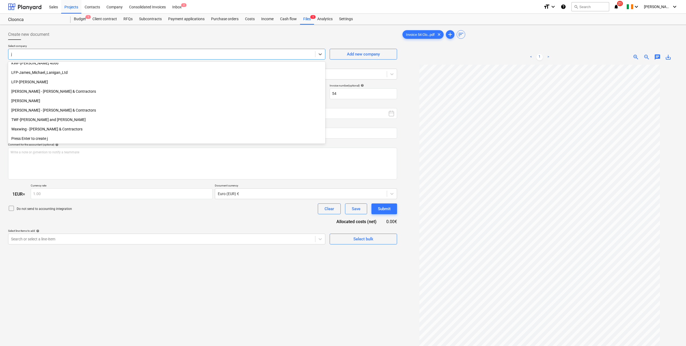
scroll to position [221, 0]
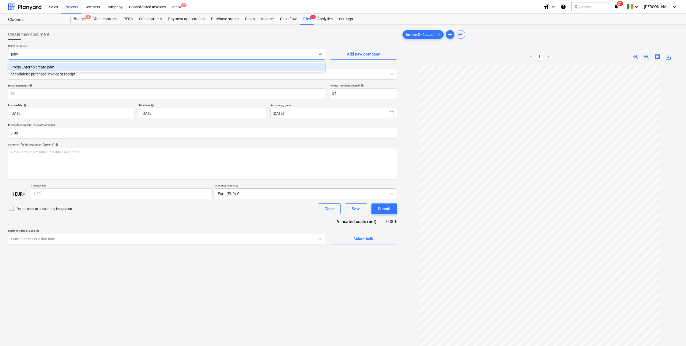
type input "joh"
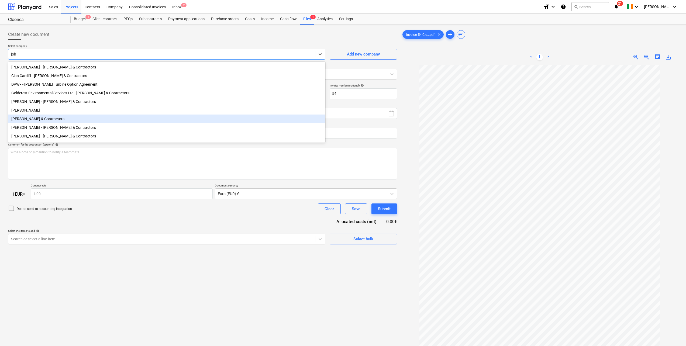
click at [25, 123] on div "[PERSON_NAME] & Contractors" at bounding box center [166, 119] width 317 height 9
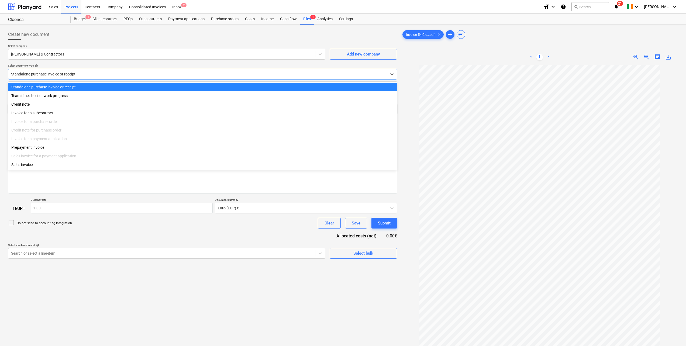
click at [38, 76] on div at bounding box center [197, 73] width 373 height 5
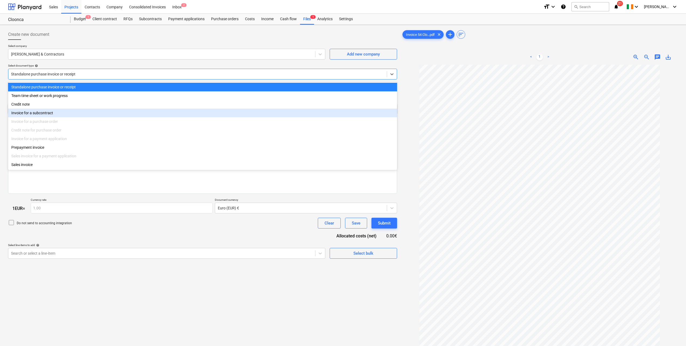
click at [49, 111] on div "Invoice for a subcontract" at bounding box center [202, 113] width 389 height 9
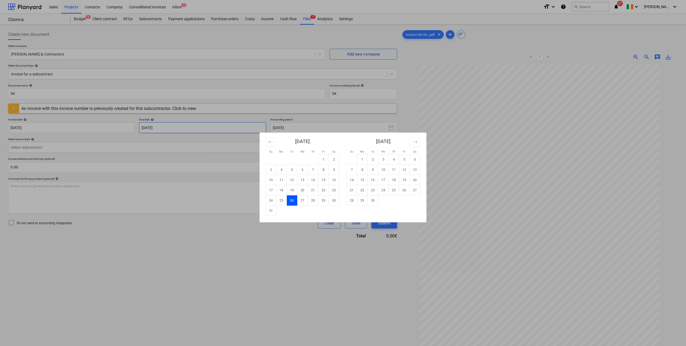
click at [187, 129] on body "Sales Projects Contacts Company Consolidated Invoices Inbox 2 format_size keybo…" at bounding box center [343, 173] width 686 height 346
click at [362, 180] on td "15" at bounding box center [362, 180] width 11 height 10
type input "[DATE]"
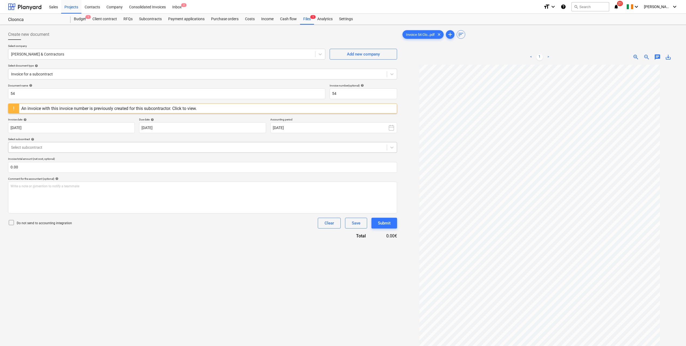
click at [43, 149] on div at bounding box center [197, 147] width 373 height 5
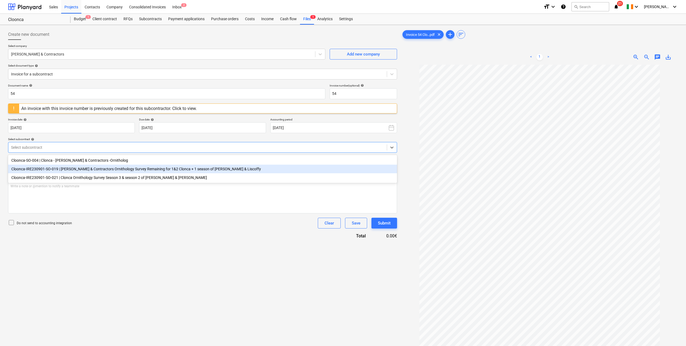
click at [47, 166] on div "Cloonca-IRE230901-SO-019 | [PERSON_NAME] & Contractors Ornithology Survey Remai…" at bounding box center [202, 169] width 389 height 9
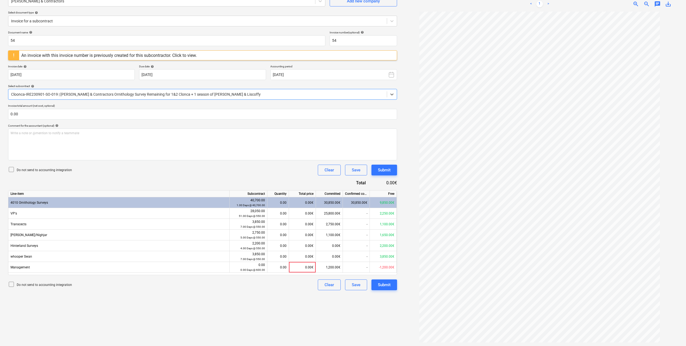
scroll to position [54, 0]
click at [275, 212] on div "0.00" at bounding box center [278, 212] width 17 height 11
type input "5"
click at [224, 176] on div "Document name help 54 Invoice number (optional) help 54 An invoice with this in…" at bounding box center [202, 160] width 389 height 260
click at [380, 287] on div "Submit" at bounding box center [384, 284] width 13 height 7
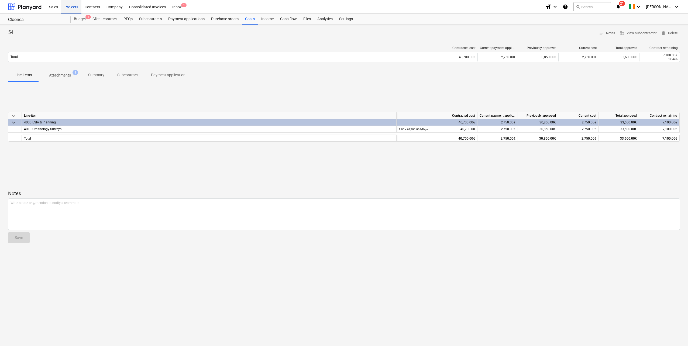
click at [74, 10] on div "Projects" at bounding box center [71, 7] width 20 height 14
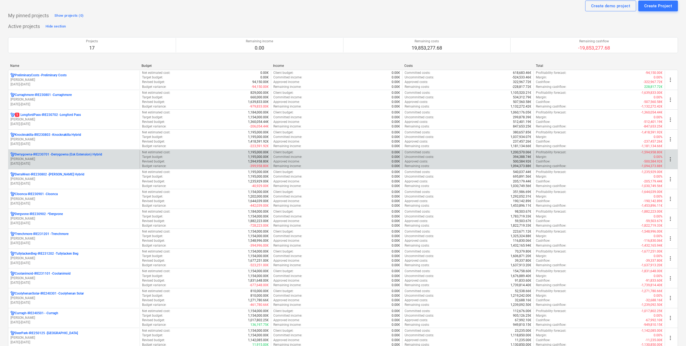
scroll to position [27, 0]
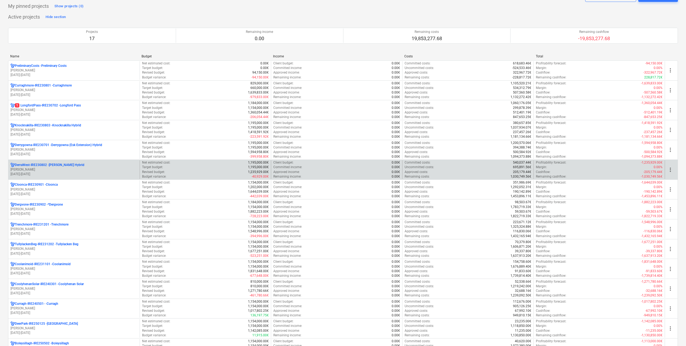
click at [66, 170] on p "[PERSON_NAME]" at bounding box center [74, 169] width 127 height 5
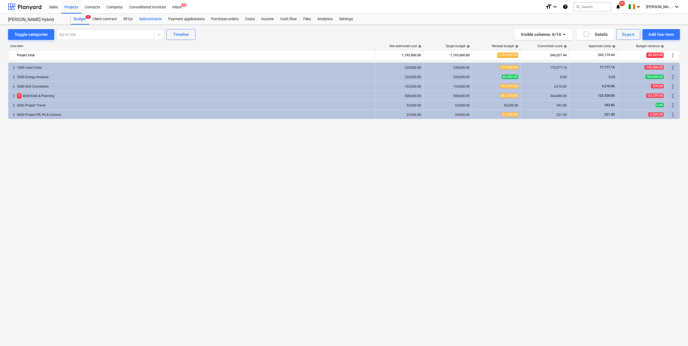
click at [151, 19] on div "Subcontracts" at bounding box center [150, 19] width 29 height 11
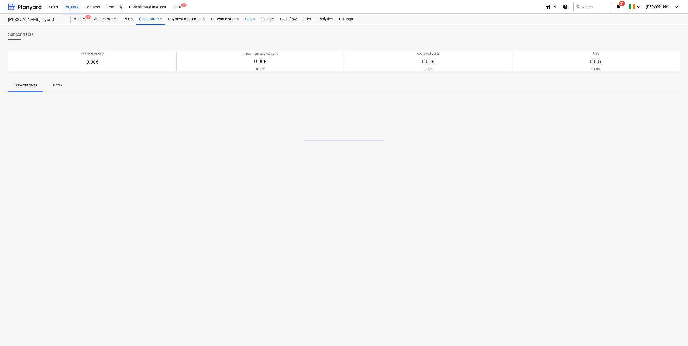
click at [245, 18] on div "Costs" at bounding box center [250, 19] width 16 height 11
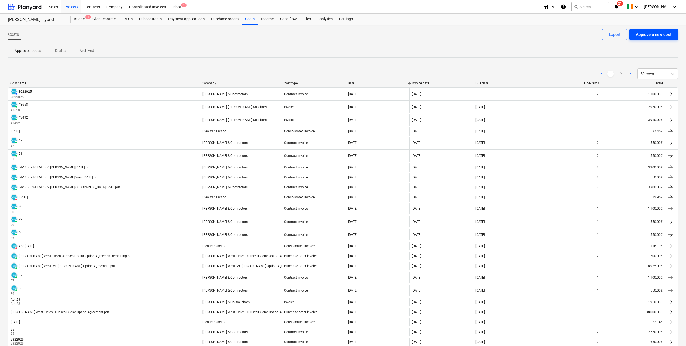
click at [665, 34] on div "Approve a new cost" at bounding box center [654, 34] width 36 height 7
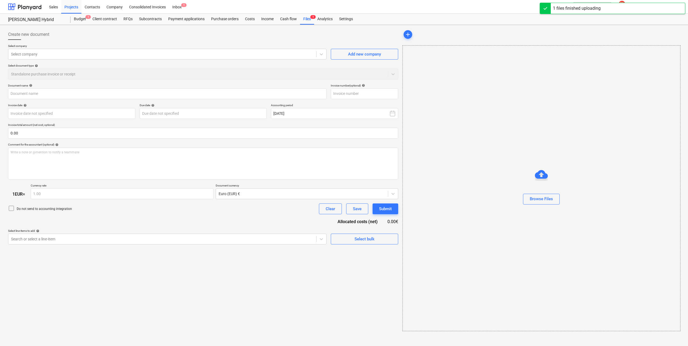
type input "Invoice 53 [PERSON_NAME] Solar.pdf"
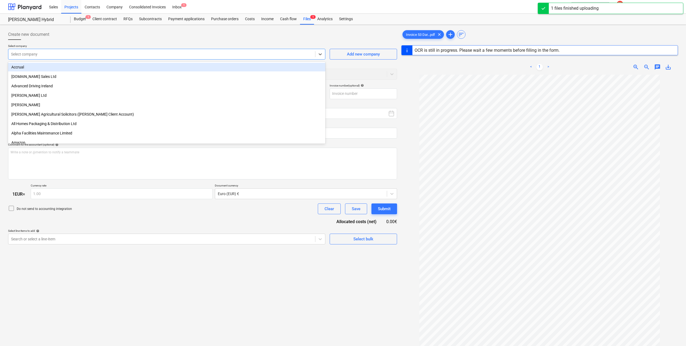
click at [256, 57] on div at bounding box center [162, 54] width 302 height 5
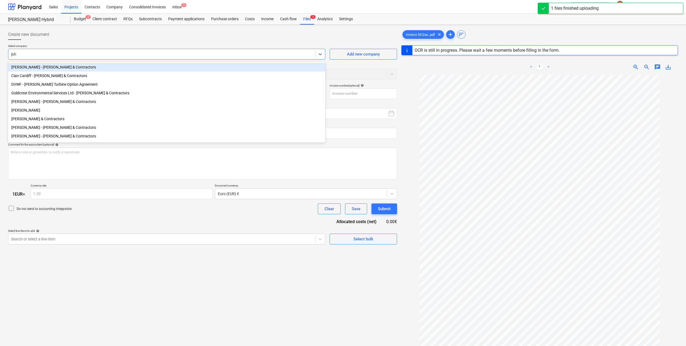
type input "[PERSON_NAME]"
type input "53"
type input "[DATE]"
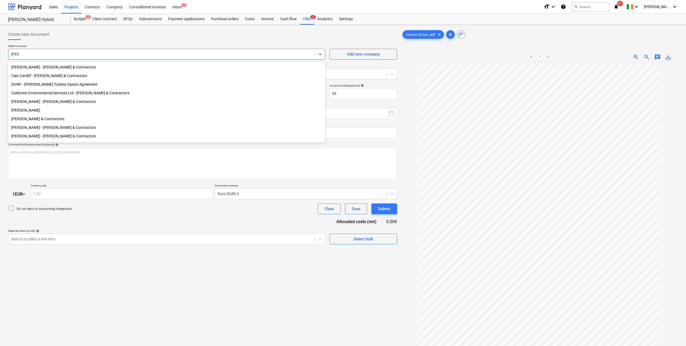
click at [69, 121] on div "[PERSON_NAME] & Contractors" at bounding box center [166, 119] width 317 height 9
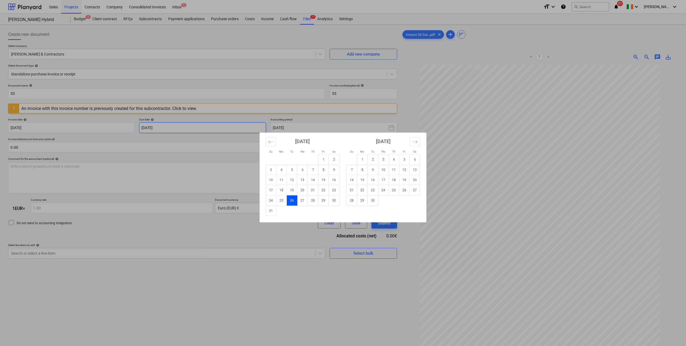
click at [181, 126] on body "Sales Projects Contacts Company Consolidated Invoices Inbox 1 format_size keybo…" at bounding box center [343, 173] width 686 height 346
click at [365, 181] on td "15" at bounding box center [362, 180] width 11 height 10
type input "[DATE]"
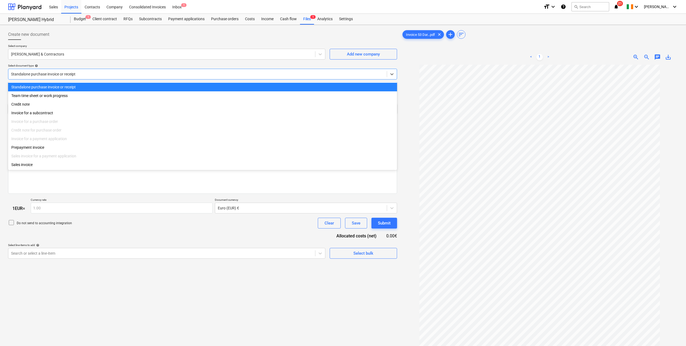
click at [67, 73] on div at bounding box center [197, 73] width 373 height 5
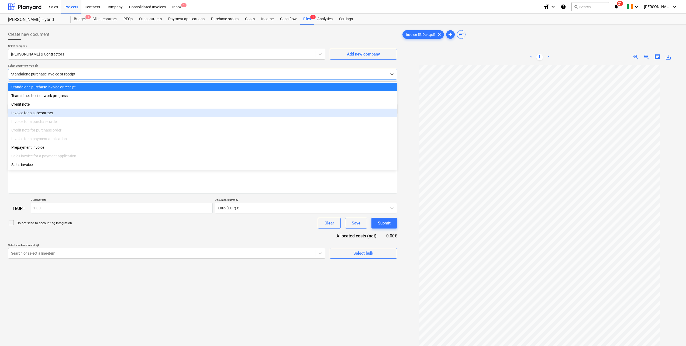
click at [44, 112] on div "Invoice for a subcontract" at bounding box center [202, 113] width 389 height 9
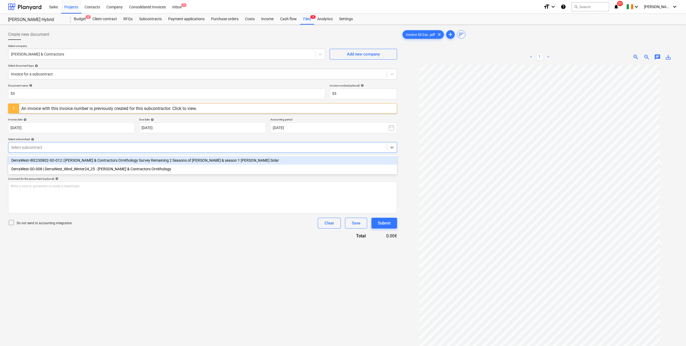
click at [53, 146] on div at bounding box center [197, 147] width 373 height 5
click at [59, 158] on div "DerraWest-IRE230802-SO-012 | [PERSON_NAME] & Contractors Ornithology Survey Rem…" at bounding box center [202, 160] width 389 height 9
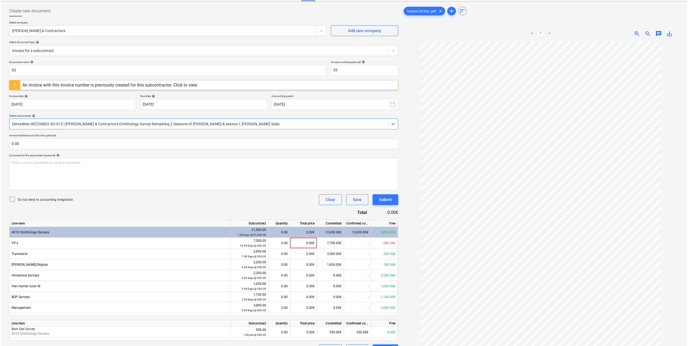
scroll to position [54, 0]
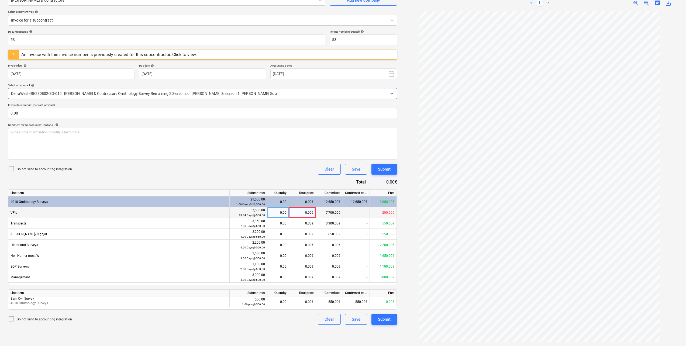
click at [284, 212] on div "0.00" at bounding box center [278, 212] width 17 height 11
type input "4"
click at [237, 167] on div "Do not send to accounting integration Clear Save Submit" at bounding box center [202, 169] width 389 height 11
click at [383, 320] on div "Submit" at bounding box center [384, 319] width 13 height 7
